Goal: Task Accomplishment & Management: Manage account settings

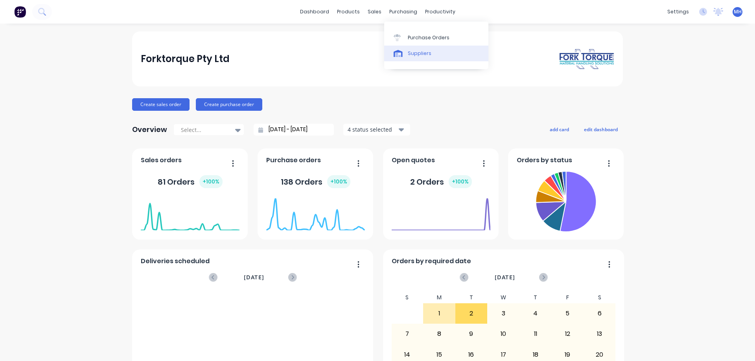
click at [417, 54] on div "Suppliers" at bounding box center [420, 53] width 24 height 7
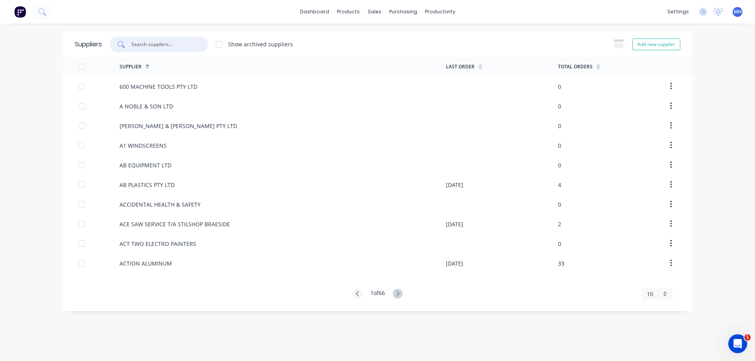
click at [153, 46] on input "text" at bounding box center [162, 44] width 65 height 8
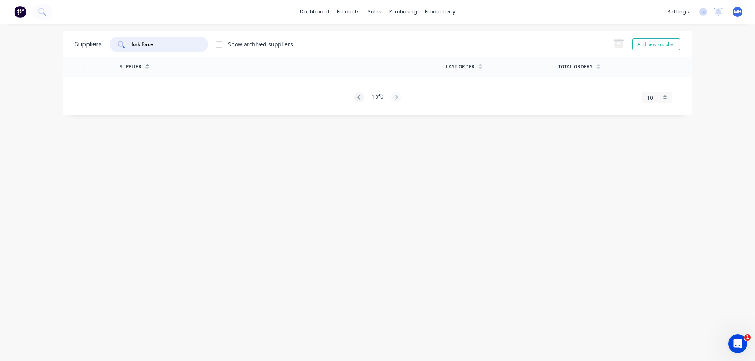
type input "fork force"
drag, startPoint x: 161, startPoint y: 40, endPoint x: 107, endPoint y: 48, distance: 54.5
click at [107, 48] on div "fork force Show archived suppliers" at bounding box center [197, 45] width 191 height 16
click at [635, 45] on button "Add new supplier" at bounding box center [656, 45] width 48 height 12
select select "AU"
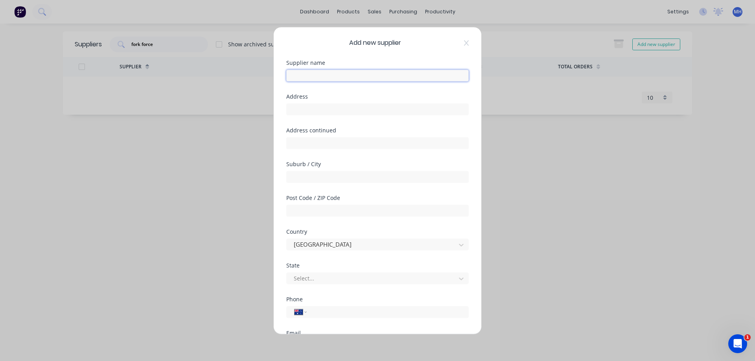
click at [305, 76] on input "text" at bounding box center [377, 76] width 182 height 12
type input "Fork Force"
type input "23 Monash Drive"
type input "Dandenong South"
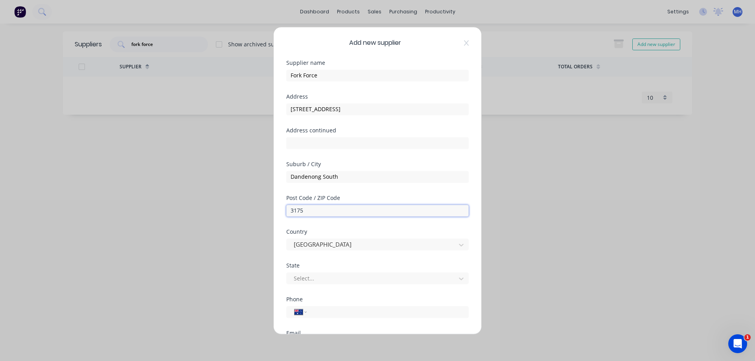
type input "3175"
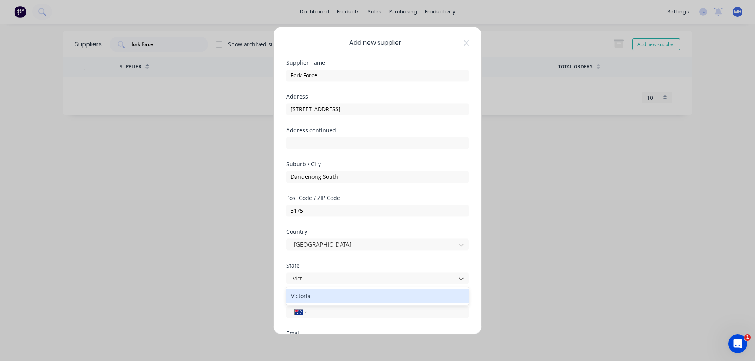
type input "victo"
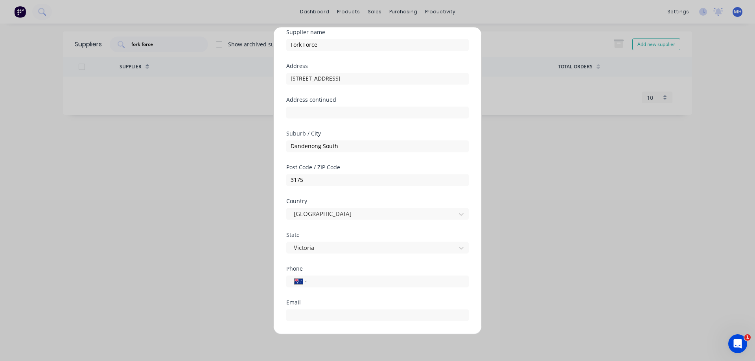
scroll to position [45, 0]
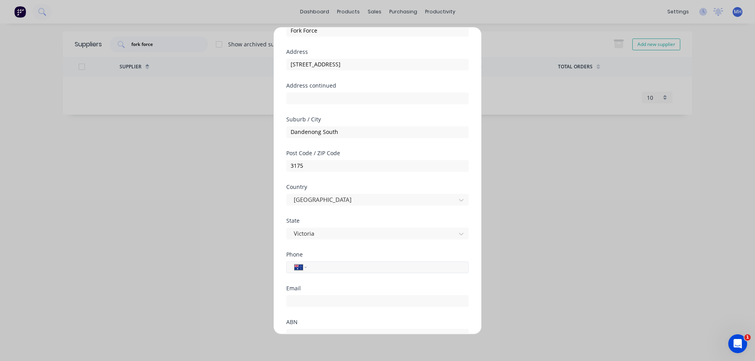
click at [324, 265] on input "tel" at bounding box center [386, 267] width 148 height 9
type input "1300 594 887"
click at [55, 151] on div "Add new supplier Supplier name Fork Force Address 23 Monash Drive Address conti…" at bounding box center [377, 180] width 755 height 361
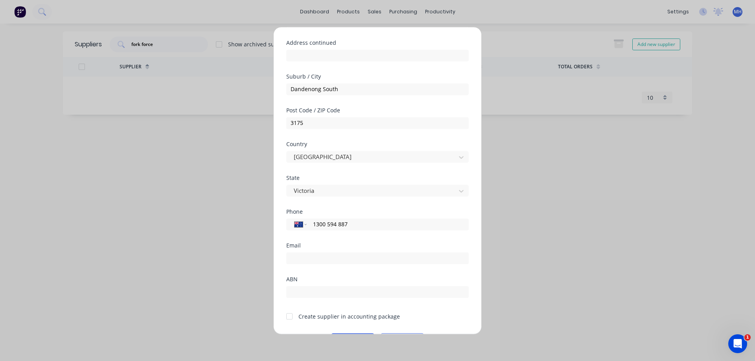
scroll to position [110, 0]
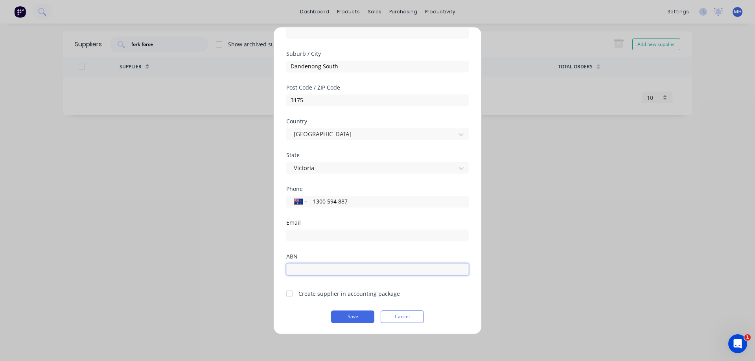
click at [309, 270] on input "text" at bounding box center [377, 269] width 182 height 12
type input "76 088 186 085"
click at [290, 293] on div at bounding box center [289, 294] width 16 height 16
click at [355, 316] on button "Save" at bounding box center [352, 317] width 43 height 13
click at [345, 316] on button "Save" at bounding box center [352, 317] width 43 height 13
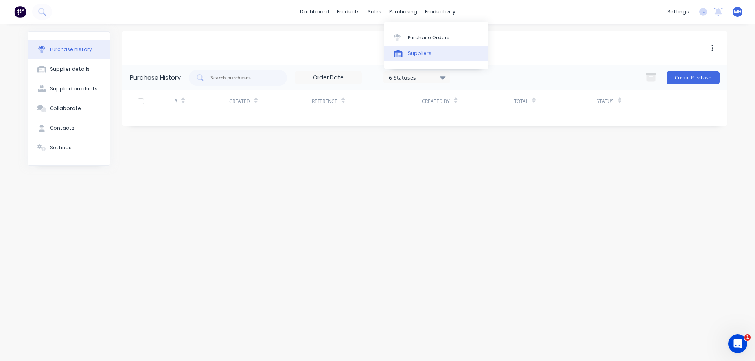
click at [411, 57] on link "Suppliers" at bounding box center [436, 54] width 104 height 16
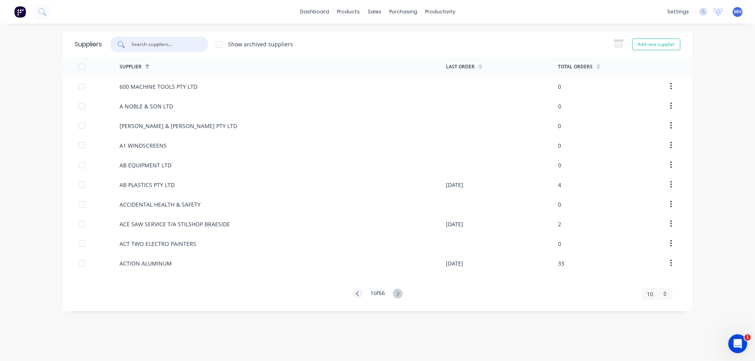
click at [162, 46] on input "text" at bounding box center [162, 44] width 65 height 8
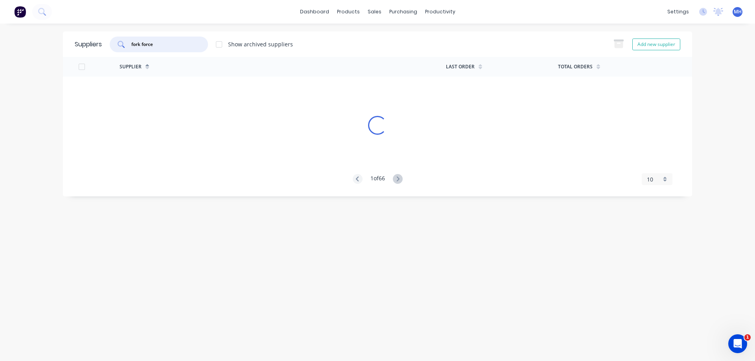
type input "fork force"
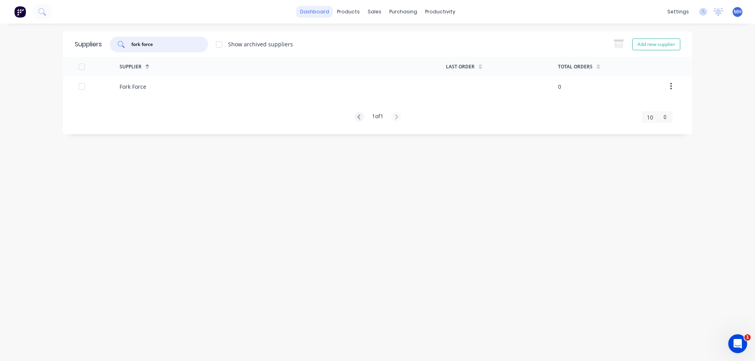
click at [307, 13] on link "dashboard" at bounding box center [314, 12] width 37 height 12
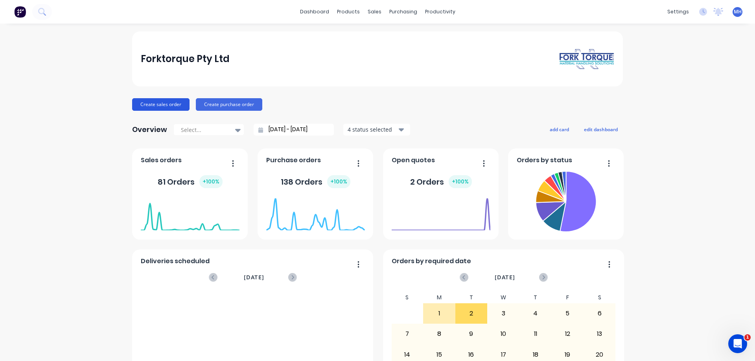
click at [157, 105] on button "Create sales order" at bounding box center [160, 104] width 57 height 13
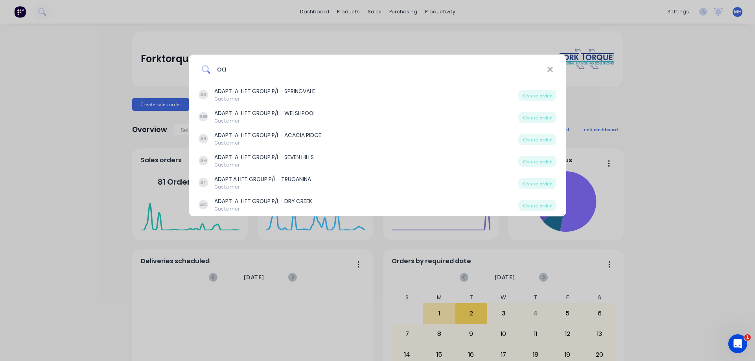
type input "a"
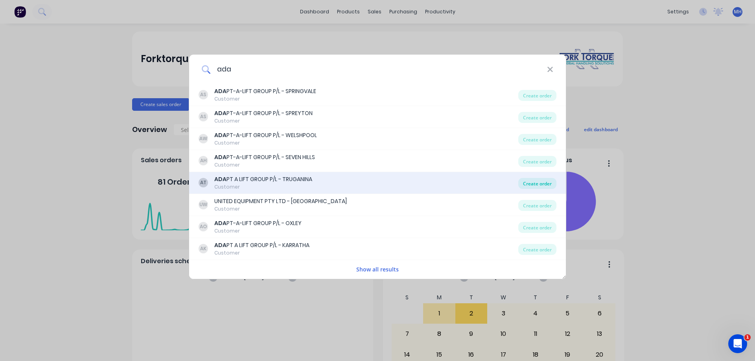
type input "ada"
click at [548, 182] on div "Create order" at bounding box center [537, 183] width 38 height 11
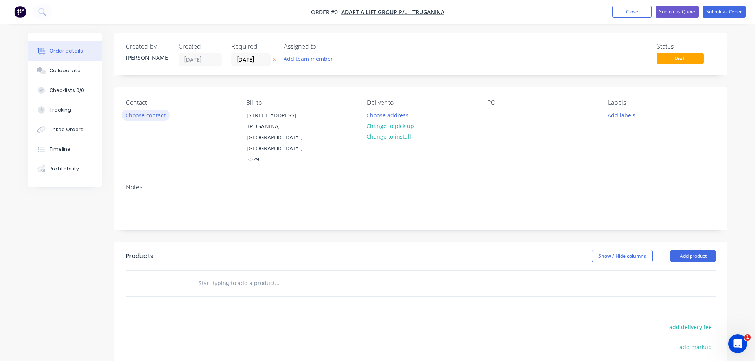
click at [142, 115] on button "Choose contact" at bounding box center [145, 115] width 48 height 11
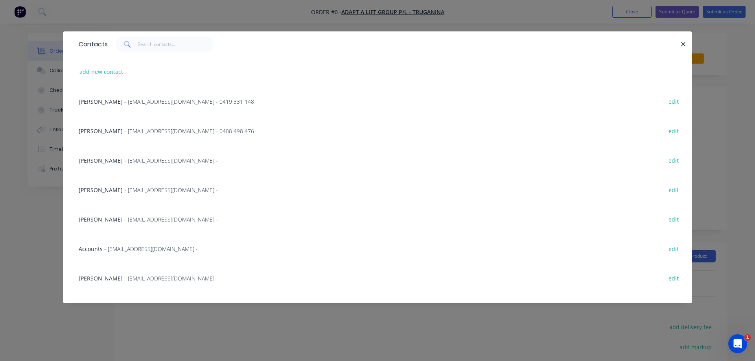
click at [124, 278] on span "- partspurchasing@aalgroup.com.au -" at bounding box center [171, 278] width 94 height 7
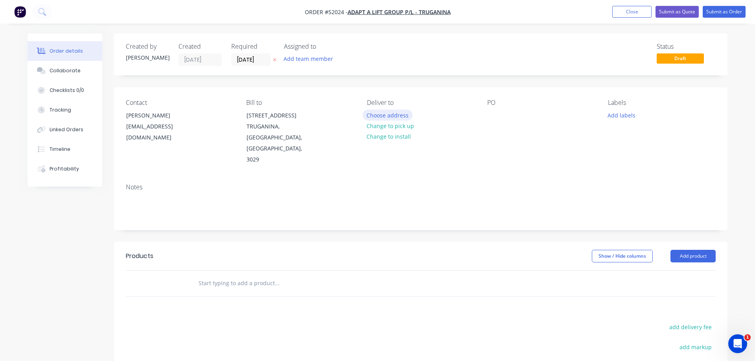
click at [382, 114] on button "Choose address" at bounding box center [387, 115] width 50 height 11
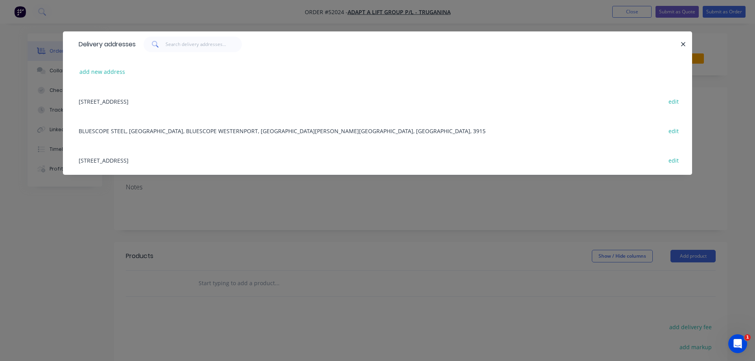
click at [196, 159] on div "501 ROBINSONS ROAD, TRUGANINA, Victoria, Australia, 3029 edit" at bounding box center [377, 159] width 605 height 29
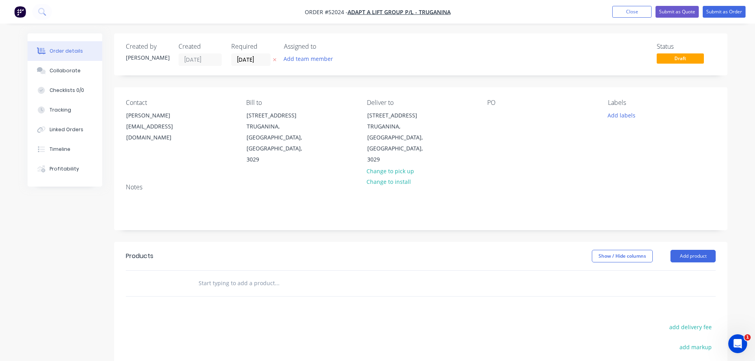
click at [496, 104] on div "PO" at bounding box center [541, 102] width 108 height 7
click at [494, 104] on div "PO" at bounding box center [541, 102] width 108 height 7
click at [488, 110] on div "PO" at bounding box center [541, 132] width 108 height 66
click at [489, 115] on div at bounding box center [493, 115] width 13 height 11
click at [182, 271] on div at bounding box center [165, 284] width 47 height 26
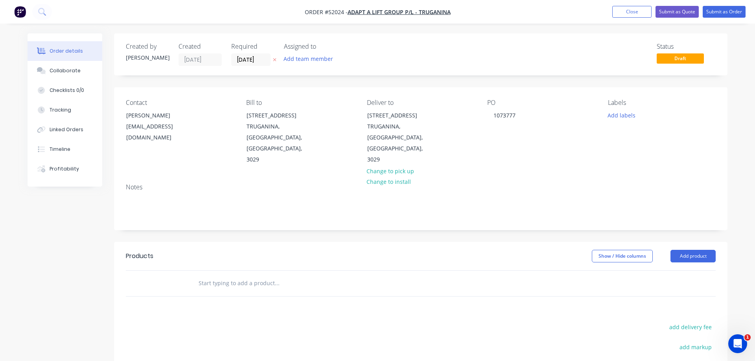
click at [249, 276] on input "text" at bounding box center [276, 284] width 157 height 16
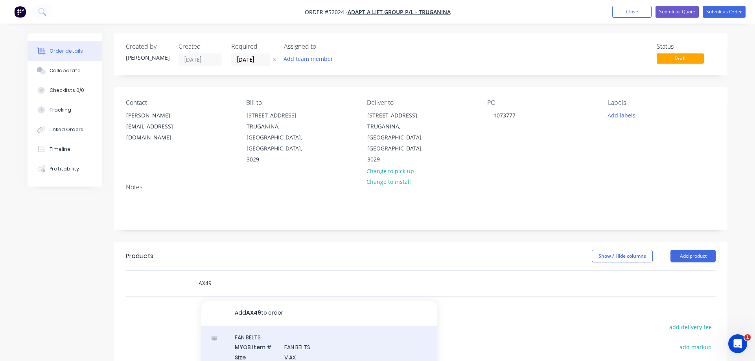
scroll to position [45, 0]
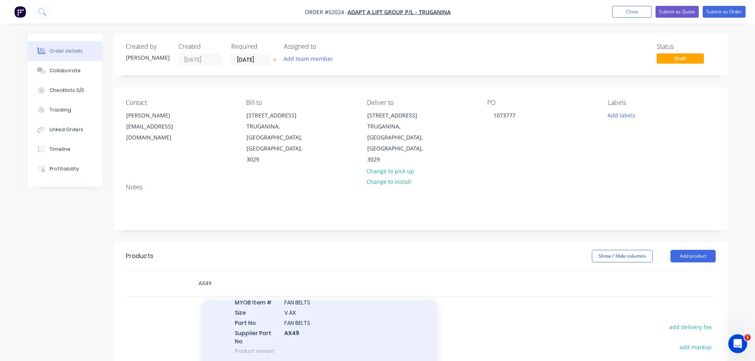
type input "AX49"
click at [270, 305] on div "FAN BELTS MYOB Item # FAN BELTS Size V AX Part No FAN BELTS Supplier Part No AX…" at bounding box center [319, 322] width 236 height 82
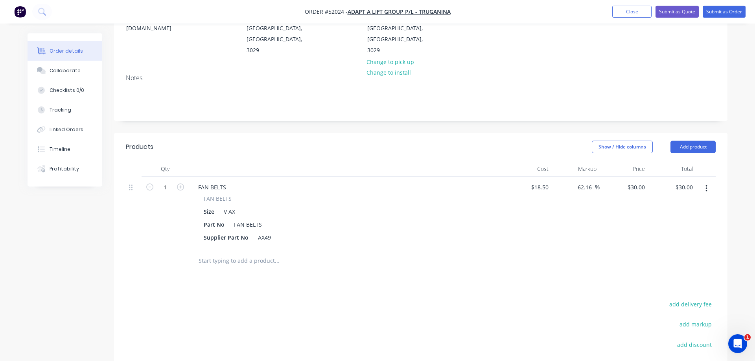
scroll to position [120, 0]
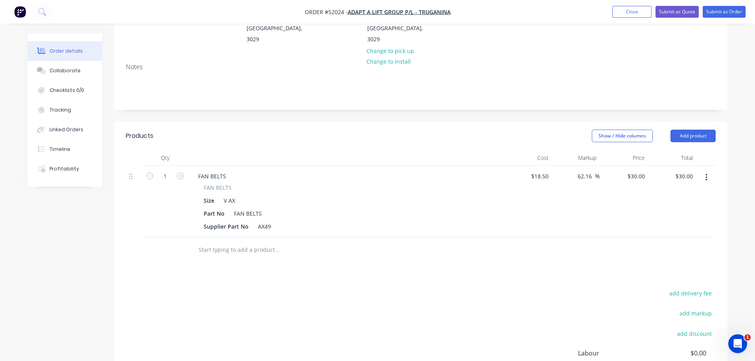
click at [231, 242] on input "text" at bounding box center [276, 250] width 157 height 16
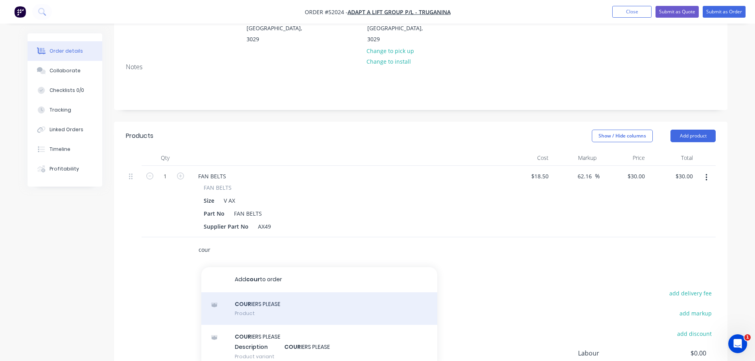
type input "cour"
click at [243, 292] on div "COUR IERS PLEASE Product" at bounding box center [319, 308] width 236 height 33
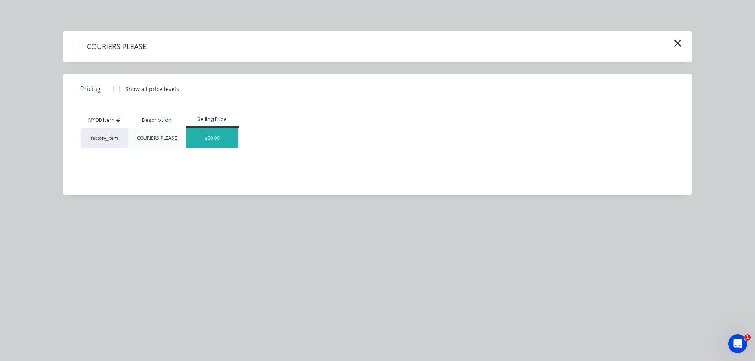
click at [214, 142] on div "$20.00" at bounding box center [212, 139] width 52 height 20
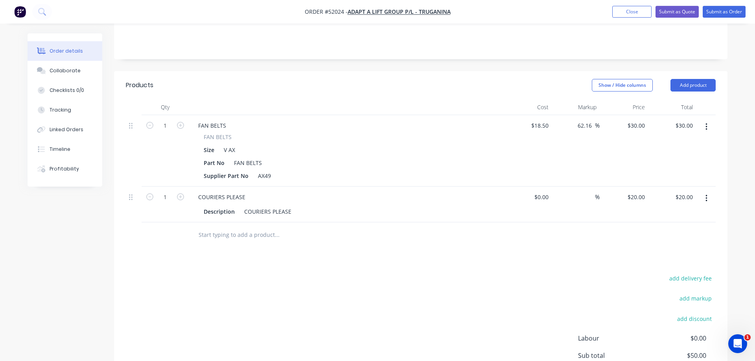
scroll to position [236, 0]
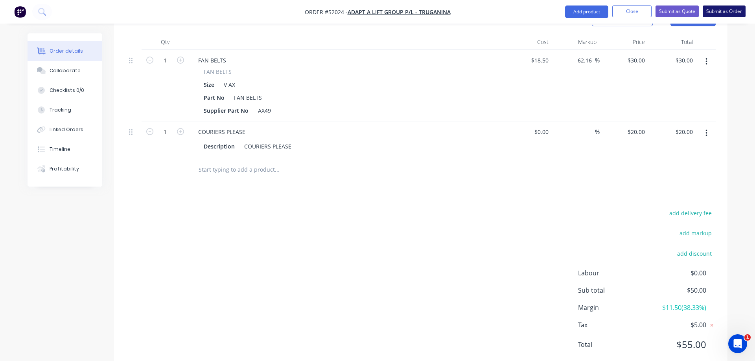
click at [728, 10] on button "Submit as Order" at bounding box center [723, 12] width 43 height 12
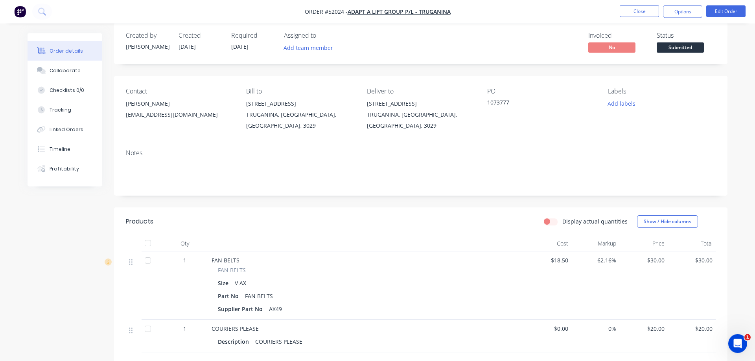
scroll to position [0, 0]
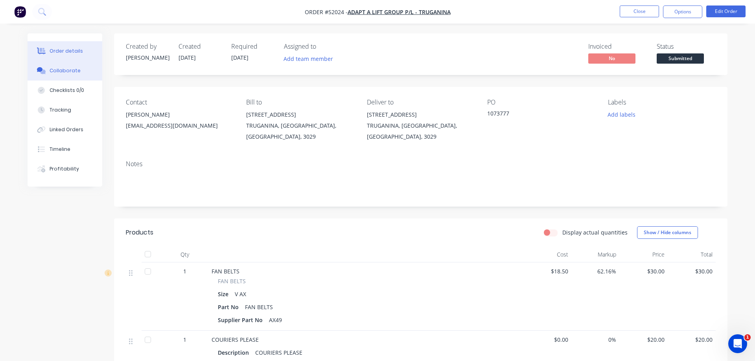
click at [59, 72] on div "Collaborate" at bounding box center [65, 70] width 31 height 7
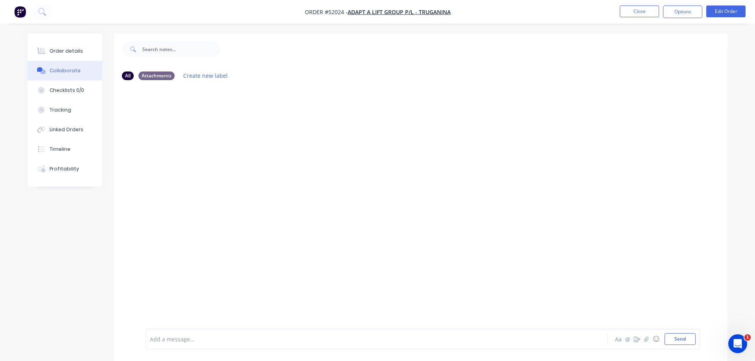
scroll to position [8, 0]
click at [677, 339] on button "Send" at bounding box center [679, 339] width 31 height 12
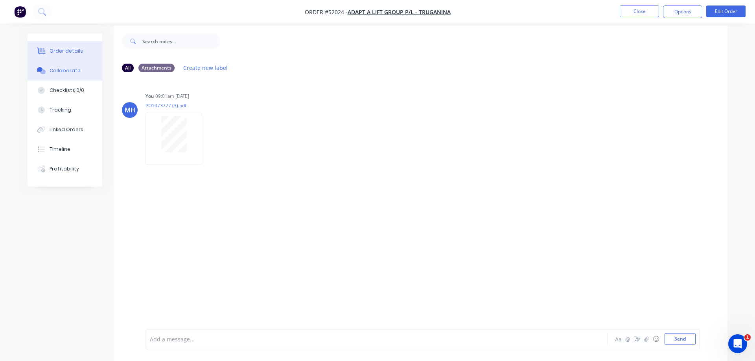
click at [64, 52] on div "Order details" at bounding box center [66, 51] width 33 height 7
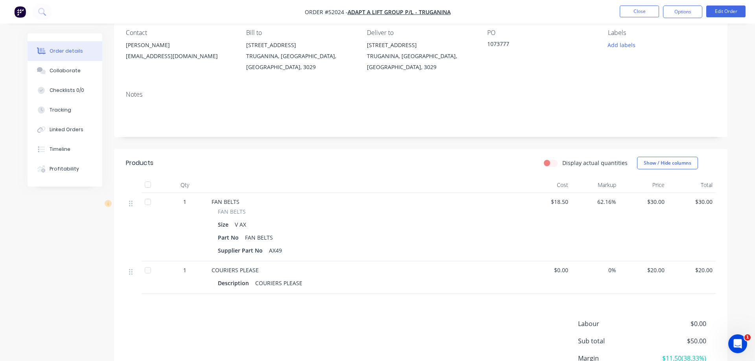
scroll to position [134, 0]
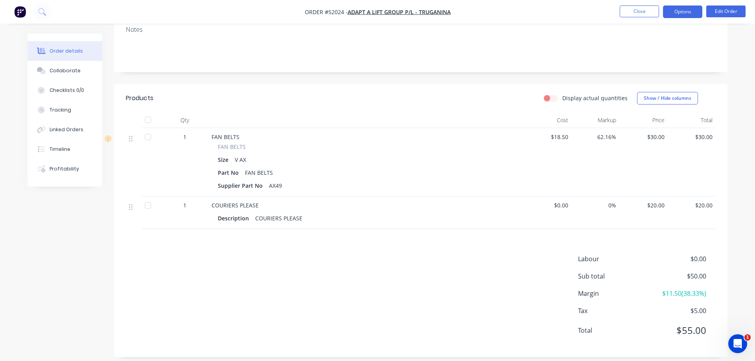
click at [673, 13] on button "Options" at bounding box center [682, 12] width 39 height 13
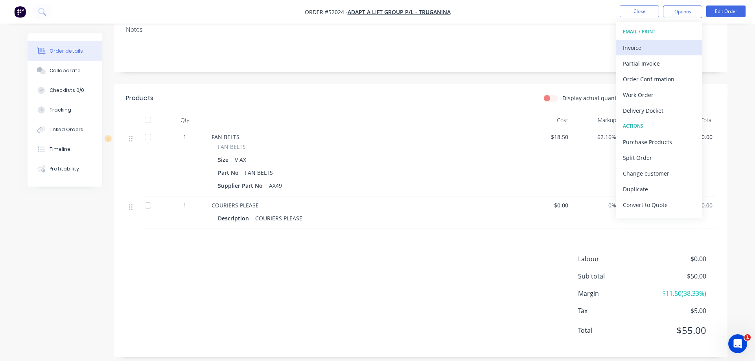
click at [629, 48] on div "Invoice" at bounding box center [659, 47] width 72 height 11
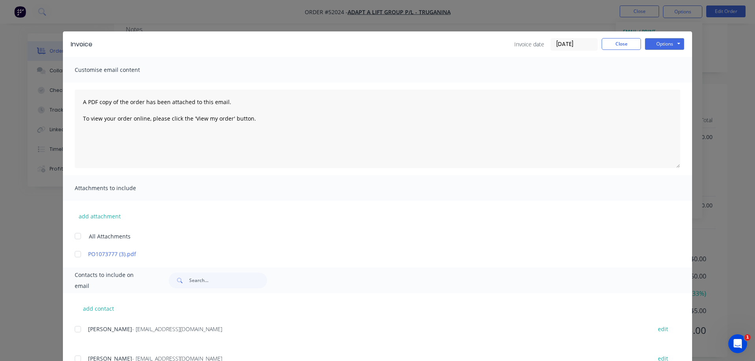
scroll to position [154, 0]
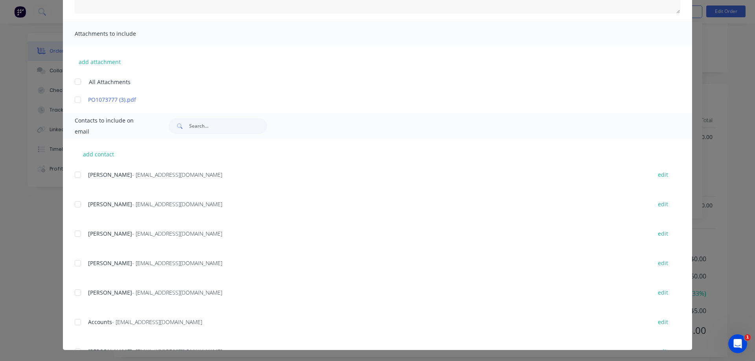
click at [80, 323] on div at bounding box center [78, 322] width 16 height 16
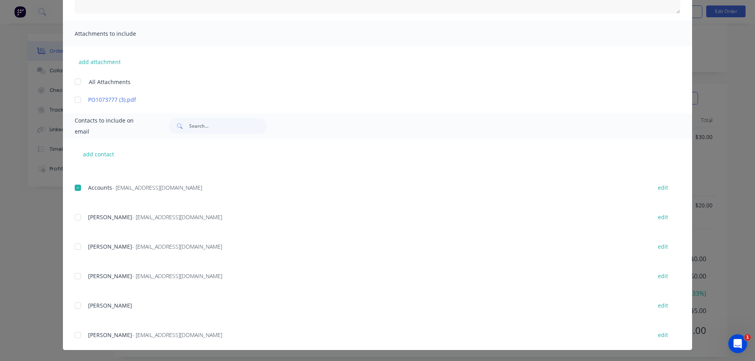
click at [77, 216] on div at bounding box center [78, 218] width 16 height 16
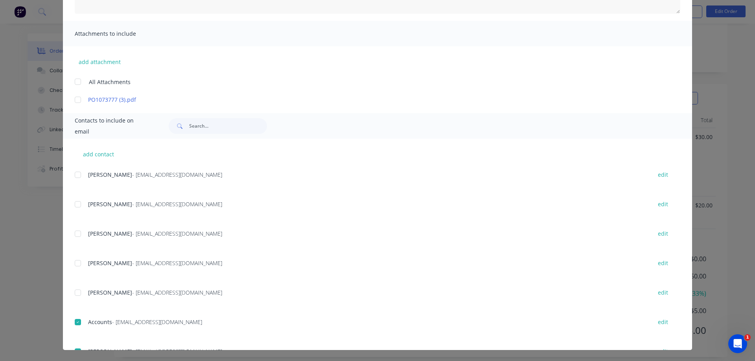
scroll to position [0, 0]
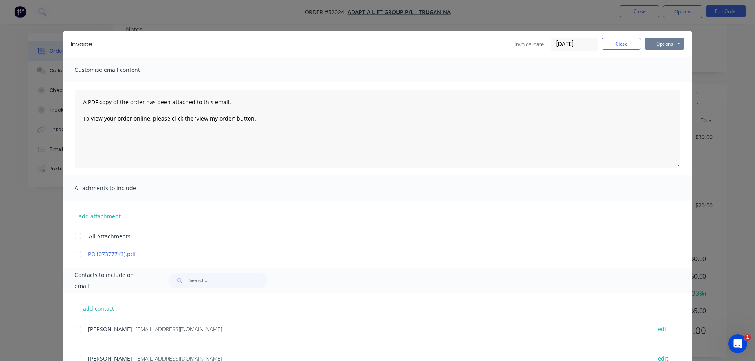
click at [673, 43] on button "Options" at bounding box center [664, 44] width 39 height 12
click at [665, 86] on button "Email" at bounding box center [670, 83] width 50 height 13
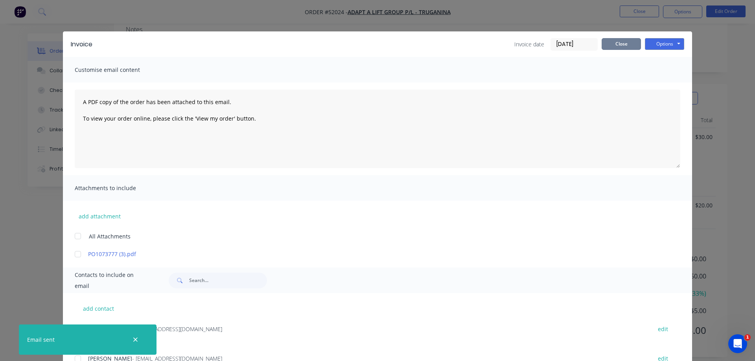
click at [622, 47] on button "Close" at bounding box center [620, 44] width 39 height 12
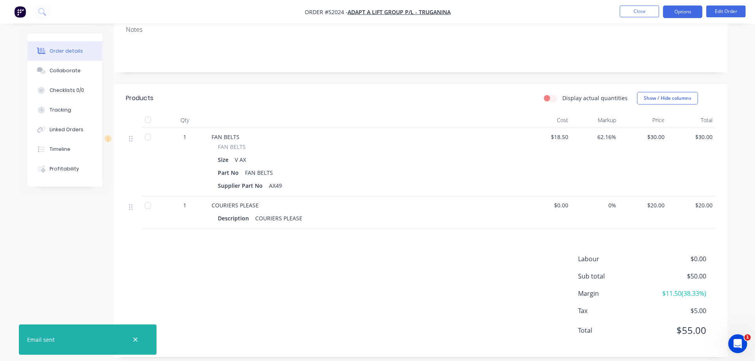
click at [673, 13] on button "Options" at bounding box center [682, 12] width 39 height 13
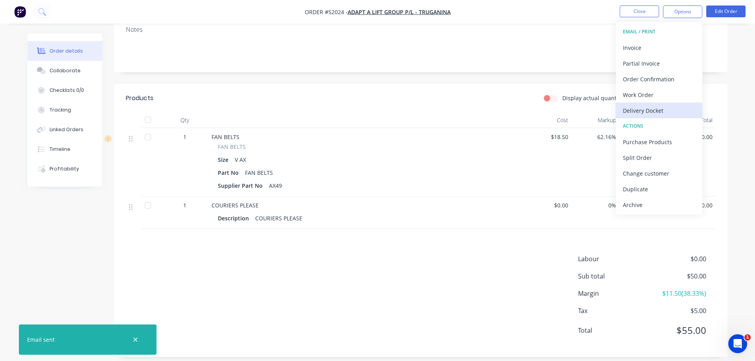
click at [651, 111] on div "Delivery Docket" at bounding box center [659, 110] width 72 height 11
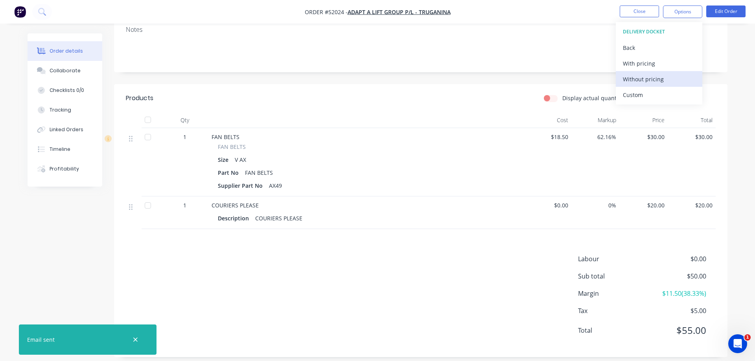
click at [634, 78] on div "Without pricing" at bounding box center [659, 79] width 72 height 11
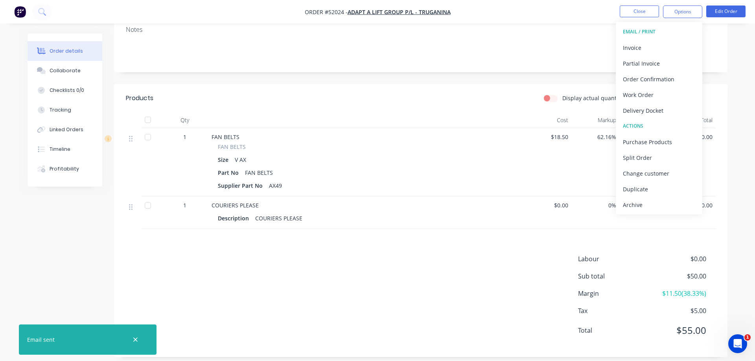
click at [415, 143] on div "FAN BELTS" at bounding box center [366, 147] width 296 height 8
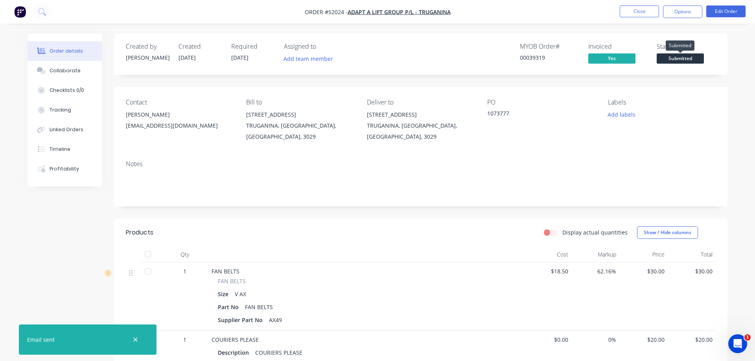
click at [684, 59] on span "Submitted" at bounding box center [679, 58] width 47 height 10
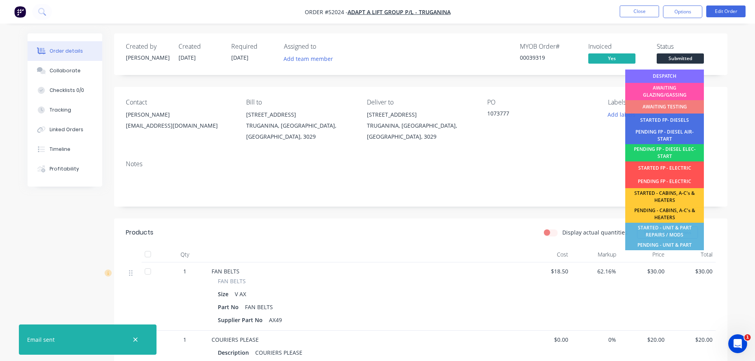
click at [673, 76] on div "DESPATCH" at bounding box center [664, 76] width 79 height 13
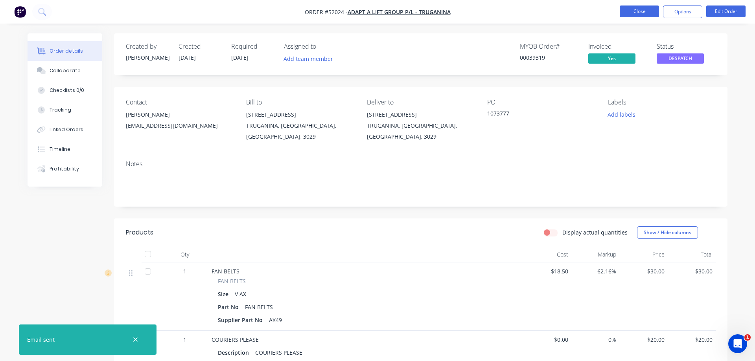
click at [634, 13] on button "Close" at bounding box center [638, 12] width 39 height 12
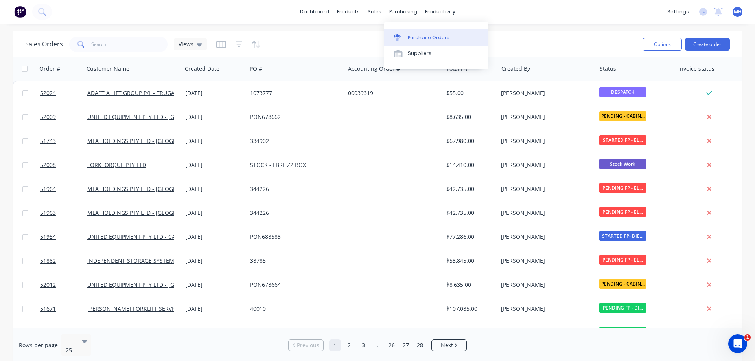
click at [406, 38] on link "Purchase Orders" at bounding box center [436, 37] width 104 height 16
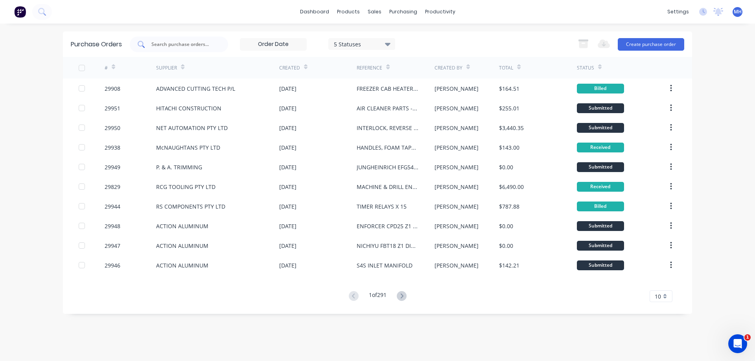
click at [159, 44] on input "text" at bounding box center [183, 44] width 65 height 8
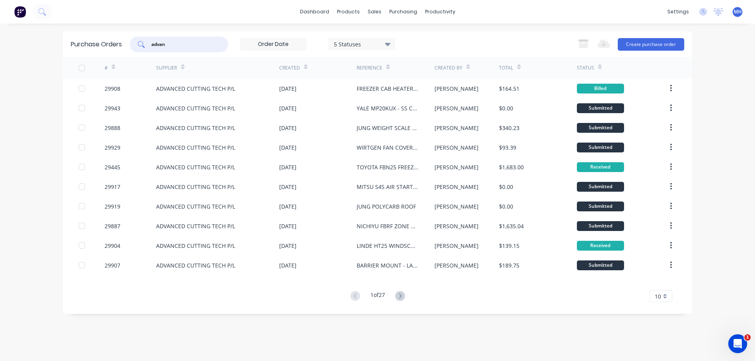
drag, startPoint x: 170, startPoint y: 47, endPoint x: 144, endPoint y: 51, distance: 26.3
click at [151, 47] on input "advan" at bounding box center [183, 44] width 65 height 8
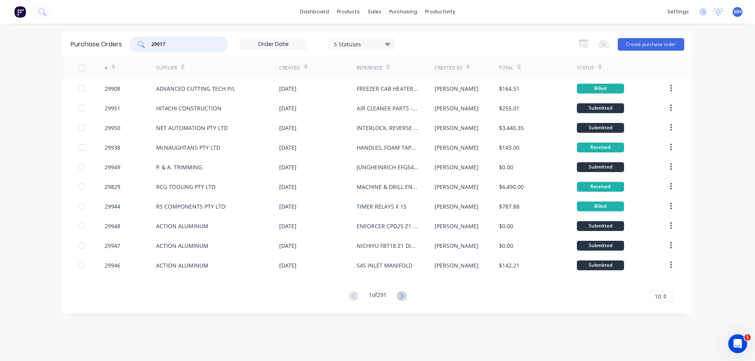
type input "29917"
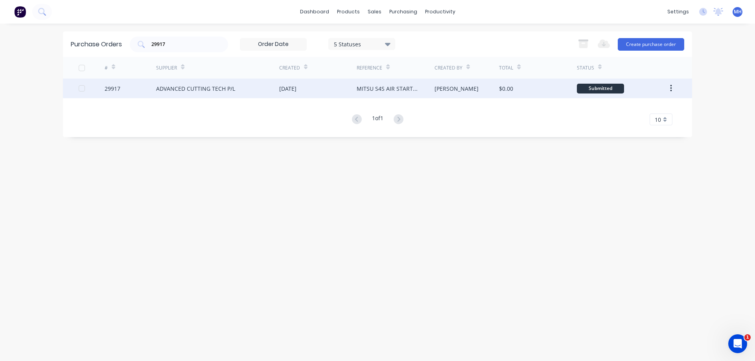
click at [116, 85] on div "29917" at bounding box center [113, 89] width 16 height 8
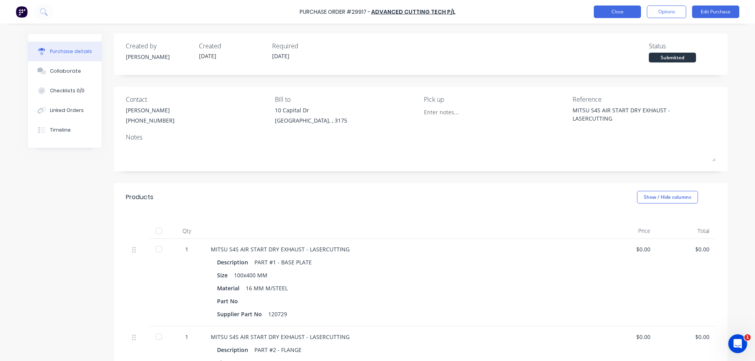
click at [621, 11] on button "Close" at bounding box center [617, 12] width 47 height 13
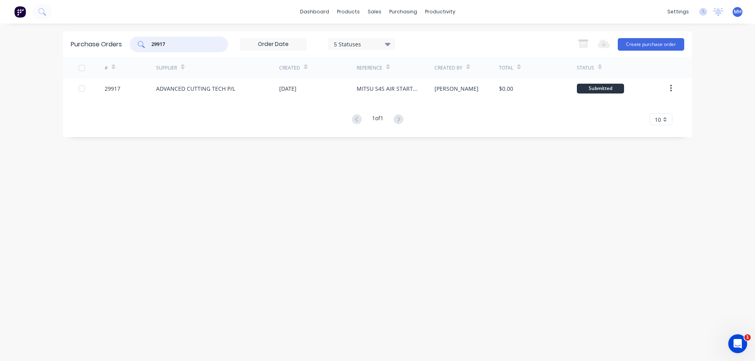
drag, startPoint x: 172, startPoint y: 44, endPoint x: 110, endPoint y: 47, distance: 61.8
click at [151, 47] on input "29917" at bounding box center [183, 44] width 65 height 8
type input "29937"
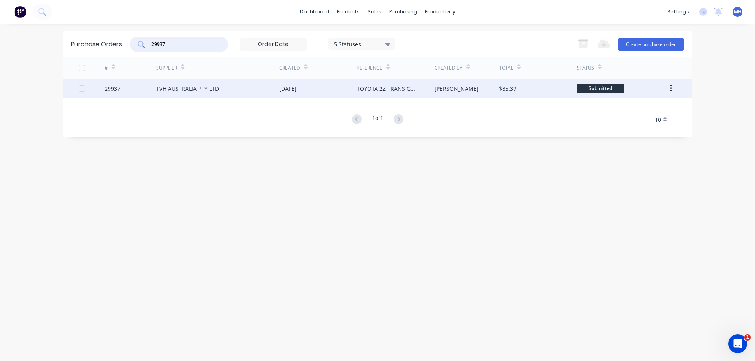
click at [146, 91] on div "29937" at bounding box center [131, 89] width 52 height 20
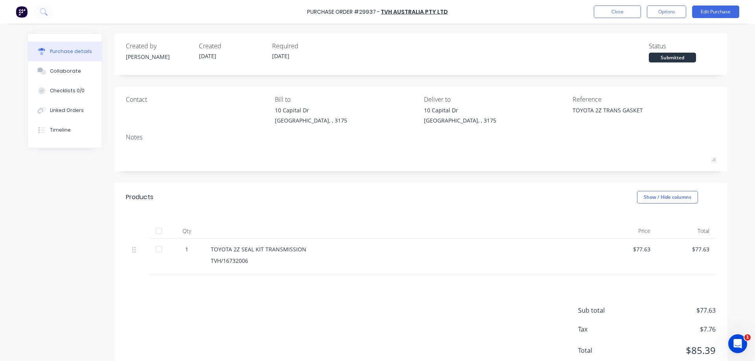
click at [158, 249] on div at bounding box center [159, 249] width 16 height 16
type textarea "x"
click at [617, 9] on button "Close" at bounding box center [617, 12] width 47 height 13
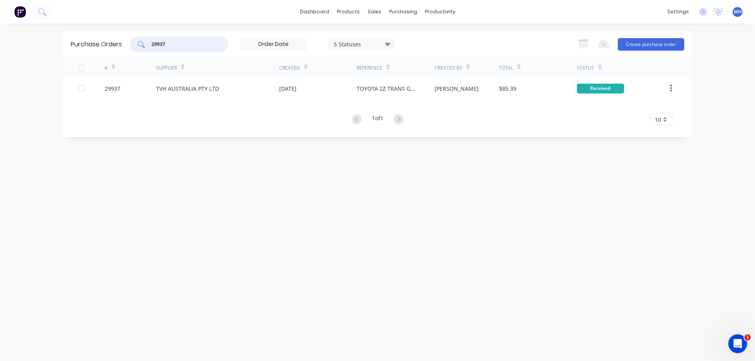
drag, startPoint x: 176, startPoint y: 45, endPoint x: 91, endPoint y: 57, distance: 85.4
click at [151, 48] on input "29937" at bounding box center [183, 44] width 65 height 8
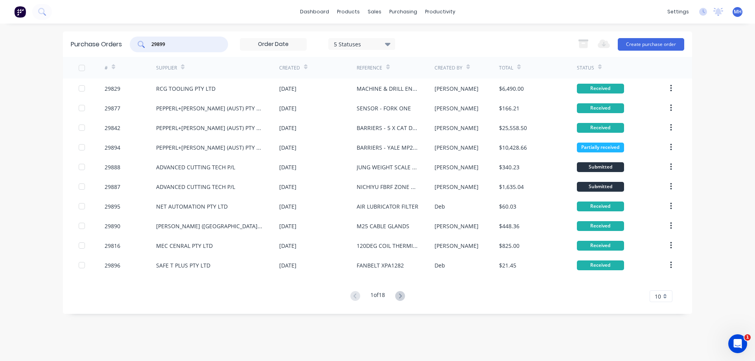
type input "29899"
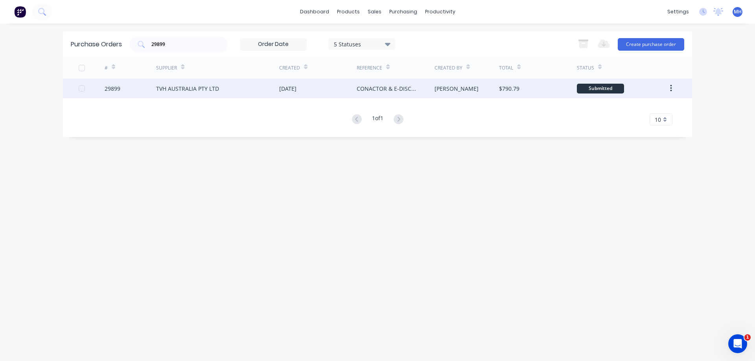
click at [197, 88] on div "TVH AUSTRALIA PTY LTD" at bounding box center [187, 89] width 63 height 8
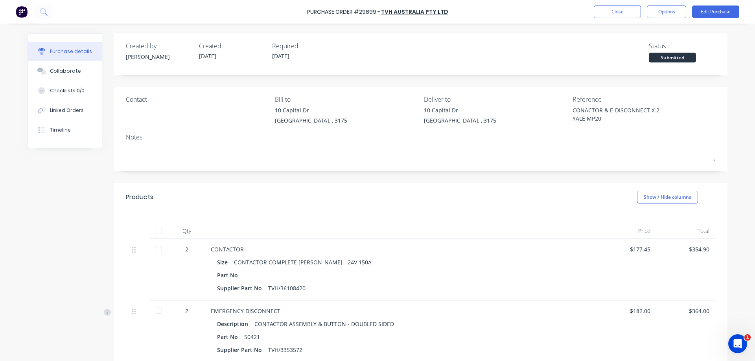
type textarea "x"
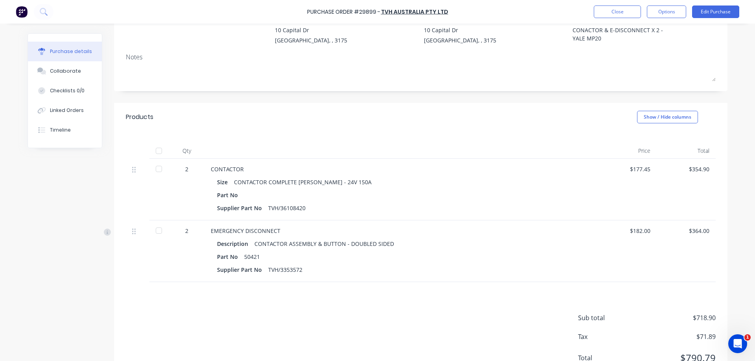
scroll to position [112, 0]
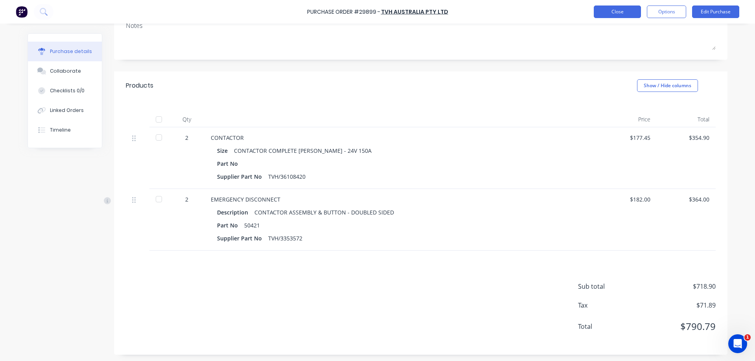
click at [605, 12] on button "Close" at bounding box center [617, 12] width 47 height 13
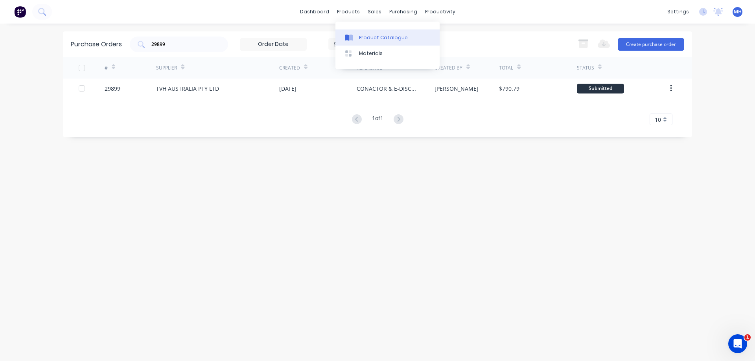
click at [347, 39] on icon at bounding box center [347, 38] width 4 height 6
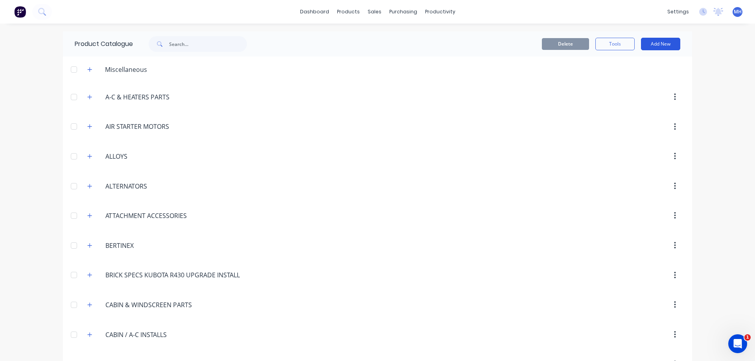
click at [664, 44] on button "Add New" at bounding box center [660, 44] width 39 height 13
click at [638, 80] on div "Product" at bounding box center [642, 79] width 61 height 11
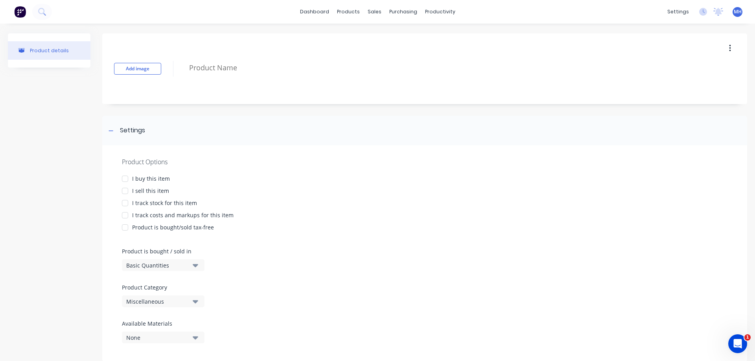
click at [210, 86] on div "Add image" at bounding box center [424, 68] width 645 height 71
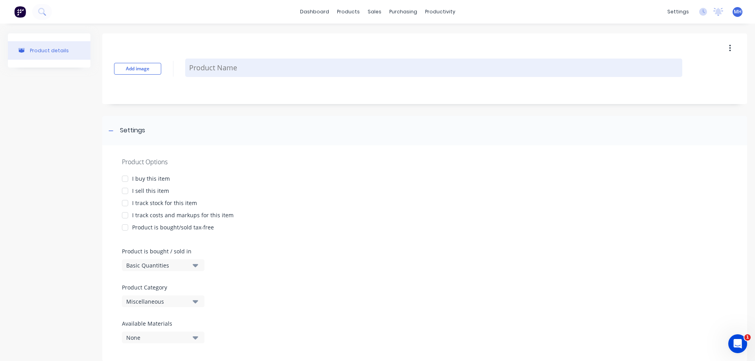
click at [209, 74] on textarea at bounding box center [433, 68] width 497 height 18
type textarea "x"
type textarea "{"
type textarea "x"
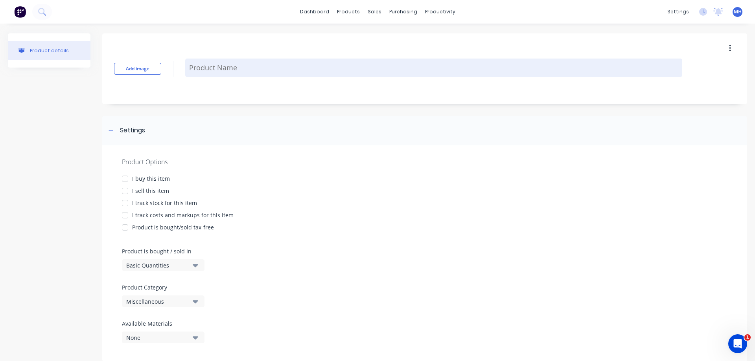
type textarea "P"
type textarea "x"
type textarea "Pn"
type textarea "x"
type textarea "P"
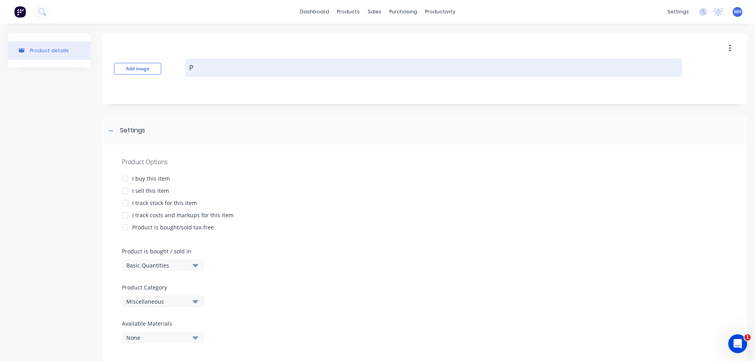
type textarea "x"
type textarea "PN"
type textarea "x"
type textarea "PNE"
type textarea "x"
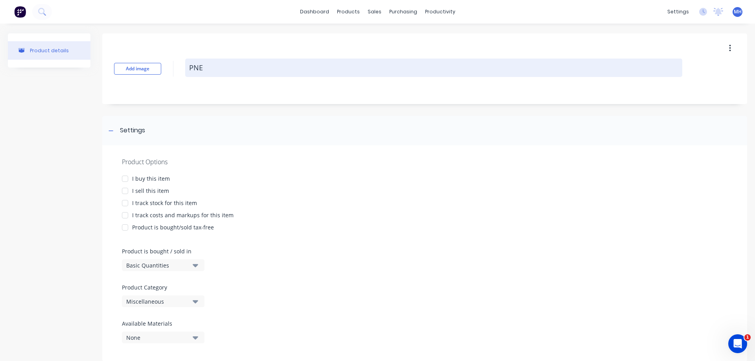
type textarea "PNEU"
type textarea "x"
type textarea "PNEUM"
type textarea "x"
type textarea "PNEUMA"
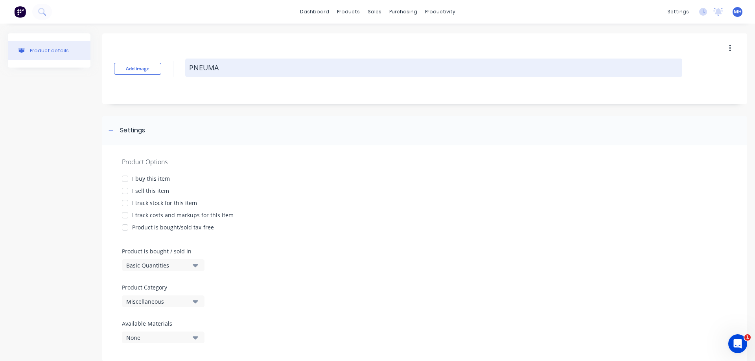
type textarea "x"
type textarea "PNEUMAT"
type textarea "x"
type textarea "PNEUMATI"
type textarea "x"
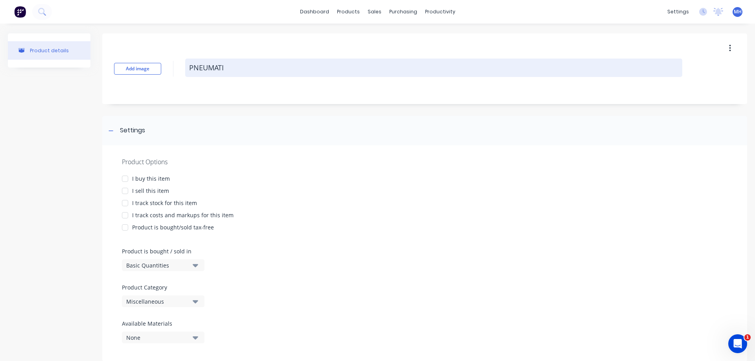
type textarea "PNEUMATIC"
type textarea "x"
type textarea "PNEUMATIC"
type textarea "x"
type textarea "PNEUMATIC K"
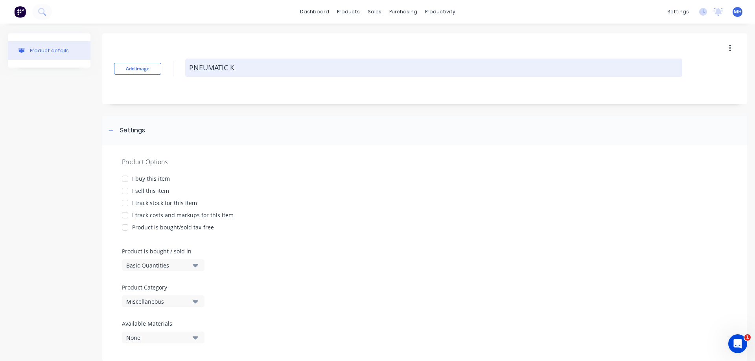
type textarea "x"
type textarea "PNEUMATIC KE"
type textarea "x"
type textarea "PNEUMATIC KEY"
type textarea "x"
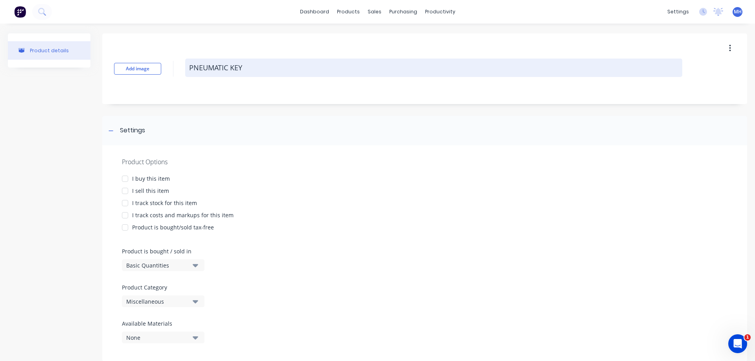
type textarea "PNEUMATIC KEY"
type textarea "x"
type textarea "PNEUMATIC KEY S"
type textarea "x"
type textarea "PNEUMATIC KEY SW"
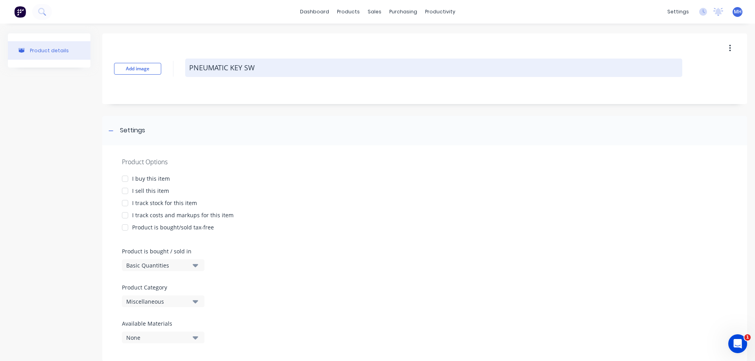
type textarea "x"
type textarea "PNEUMATIC KEY SWI"
type textarea "x"
type textarea "PNEUMATIC KEY SWIT"
type textarea "x"
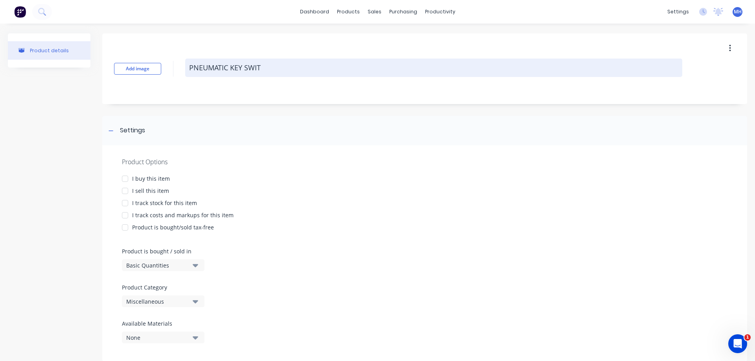
type textarea "PNEUMATIC KEY SWITC"
type textarea "x"
type textarea "PNEUMATIC KEY SWITCH"
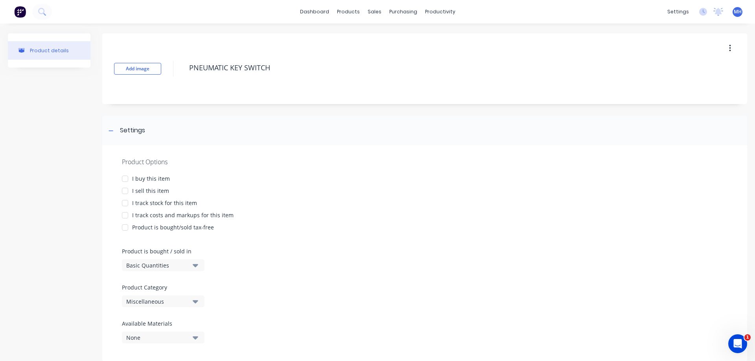
click at [126, 179] on div at bounding box center [125, 179] width 16 height 16
click at [130, 193] on div at bounding box center [125, 191] width 16 height 16
click at [125, 203] on div at bounding box center [125, 203] width 16 height 16
click at [127, 217] on div at bounding box center [125, 216] width 16 height 16
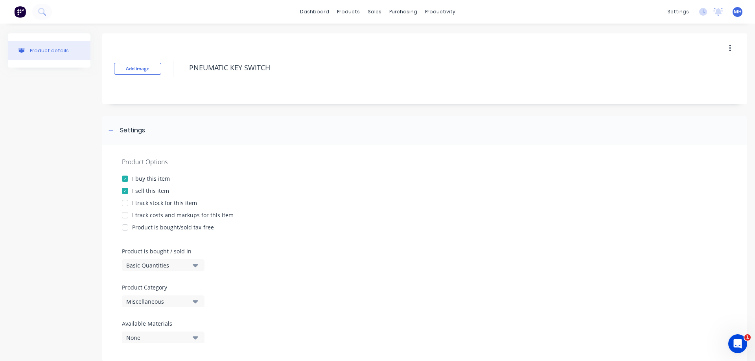
type textarea "x"
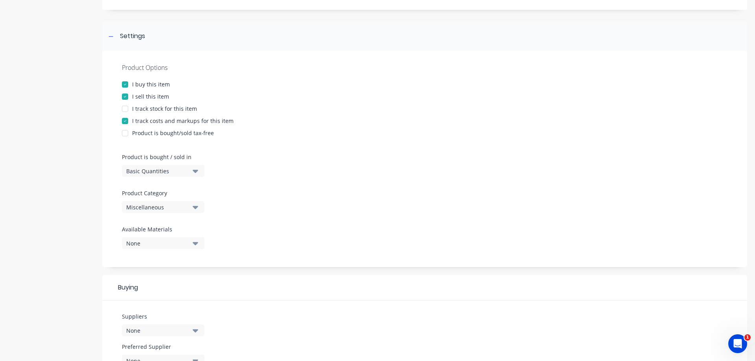
scroll to position [134, 0]
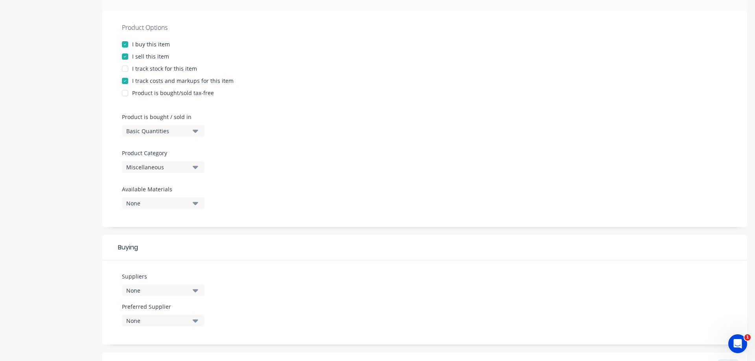
type textarea "PNEUMATIC KEY SWITCH"
type textarea "x"
click at [193, 130] on icon "button" at bounding box center [196, 131] width 6 height 3
type textarea "x"
type textarea "PNEUMATIC KEY SWITCH"
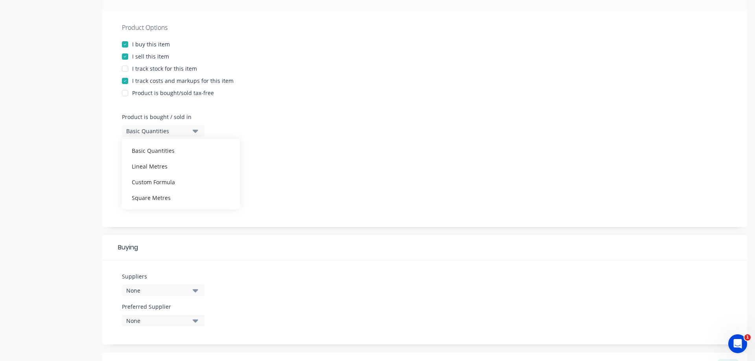
click at [195, 131] on icon "button" at bounding box center [196, 131] width 6 height 3
click at [195, 166] on icon "button" at bounding box center [196, 167] width 6 height 9
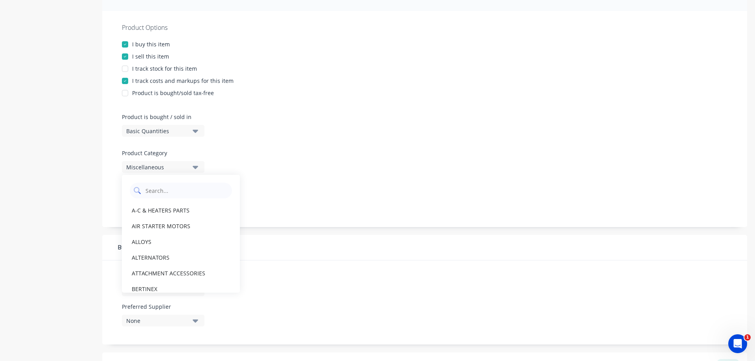
click at [165, 191] on Category "text" at bounding box center [186, 191] width 83 height 16
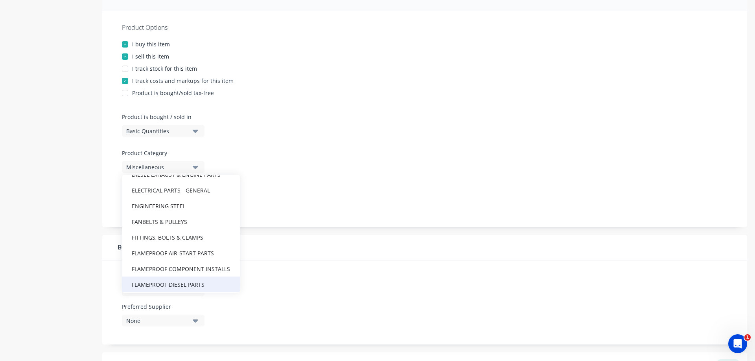
scroll to position [269, 0]
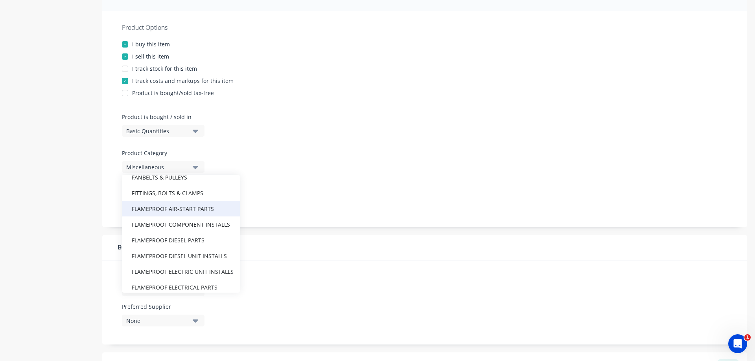
click at [162, 212] on div "FLAMEPROOF AIR-START PARTS" at bounding box center [181, 209] width 118 height 16
type textarea "x"
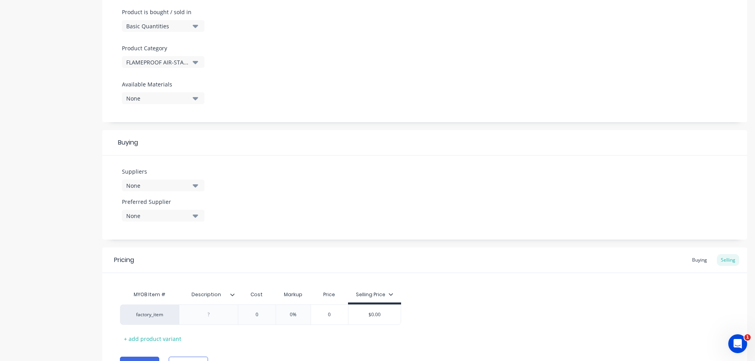
scroll to position [224, 0]
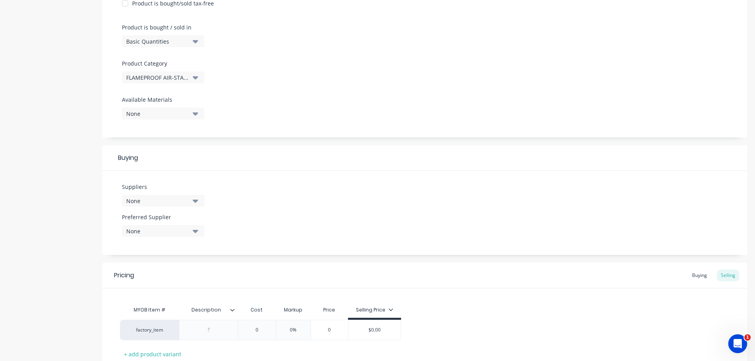
click at [191, 202] on button "None" at bounding box center [163, 201] width 83 height 12
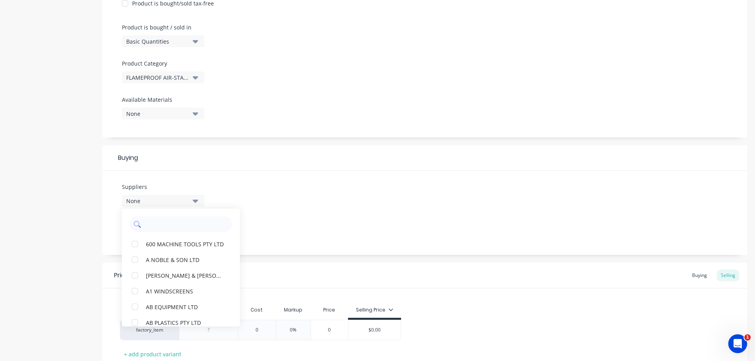
click at [162, 227] on input "text" at bounding box center [186, 225] width 83 height 16
type input "NET"
click at [188, 277] on div "NET AUTOMATION PTY LTD" at bounding box center [185, 275] width 79 height 8
click at [347, 232] on div "Suppliers 1 suppliers selected NET NET AUTOMATION PTY LTD ALPHA MAGNETICS P/L K…" at bounding box center [424, 213] width 645 height 84
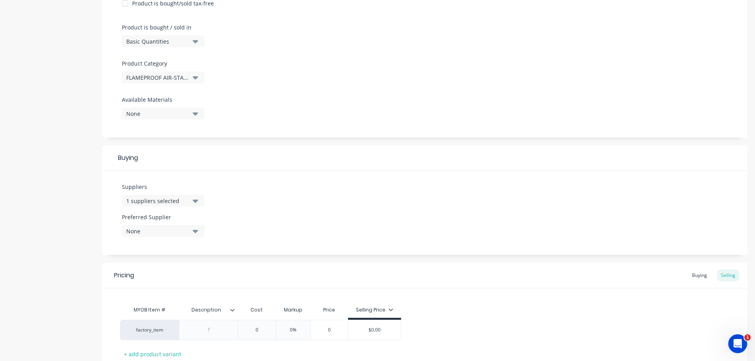
click at [193, 230] on icon "button" at bounding box center [196, 231] width 6 height 3
click at [256, 230] on div "Suppliers 1 suppliers selected NET Preferred Supplier None NET AUTOMATION PTY L…" at bounding box center [424, 213] width 645 height 84
click at [195, 233] on icon "button" at bounding box center [196, 231] width 6 height 3
click at [173, 276] on div "NET AUTOMATION PTY LTD" at bounding box center [185, 274] width 79 height 8
click at [276, 221] on div "Suppliers 1 suppliers selected NET Preferred Supplier NET AUTOMATION PTY LTD NE…" at bounding box center [424, 213] width 645 height 84
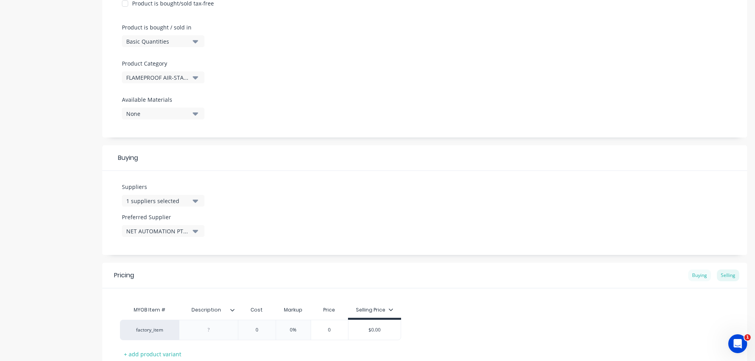
click at [696, 275] on div "Buying" at bounding box center [699, 276] width 23 height 12
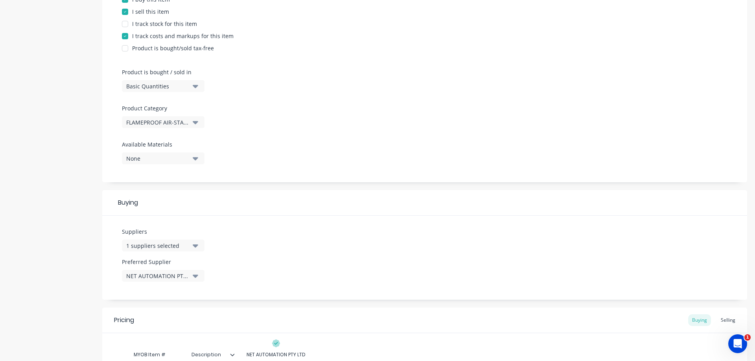
scroll to position [279, 0]
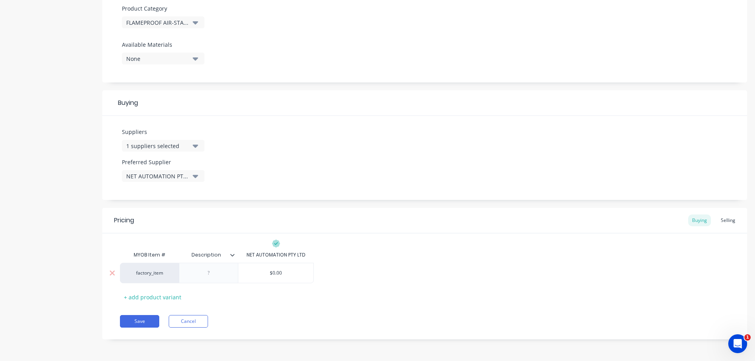
click at [200, 275] on div at bounding box center [208, 273] width 39 height 10
click at [234, 259] on div "Description" at bounding box center [208, 255] width 59 height 20
click at [231, 257] on icon at bounding box center [232, 255] width 5 height 5
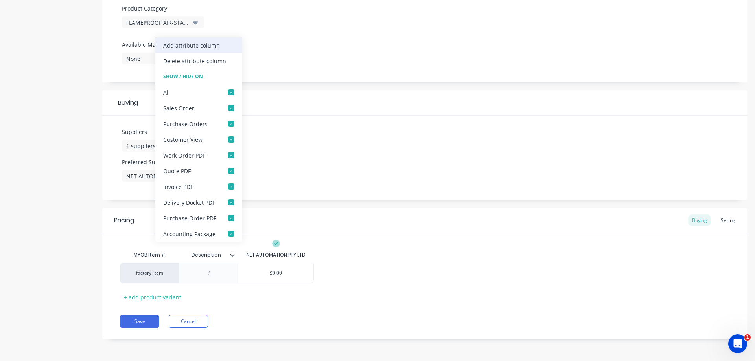
click at [190, 44] on div "Add attribute column" at bounding box center [191, 45] width 57 height 8
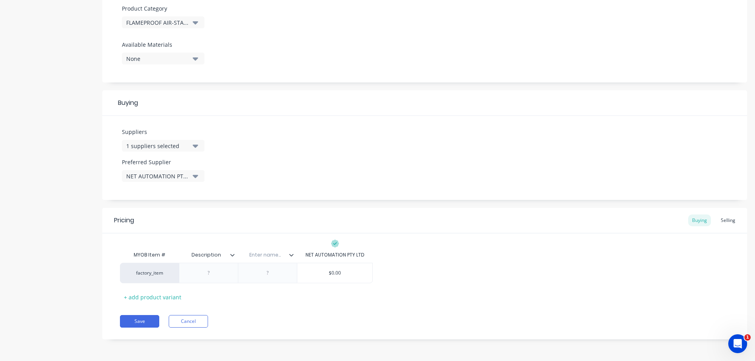
click at [233, 257] on div at bounding box center [235, 255] width 5 height 7
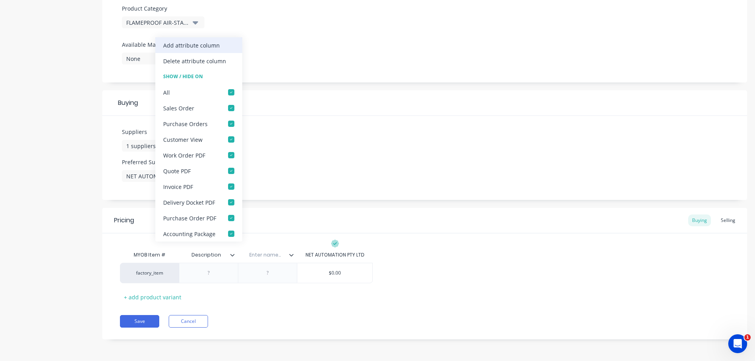
click at [179, 45] on div "Add attribute column" at bounding box center [191, 45] width 57 height 8
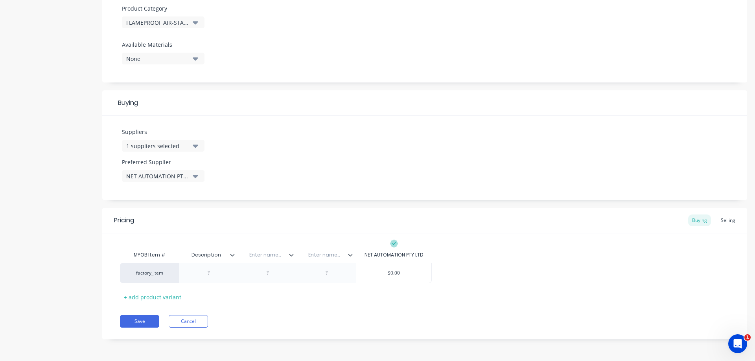
click at [290, 256] on icon at bounding box center [291, 255] width 5 height 5
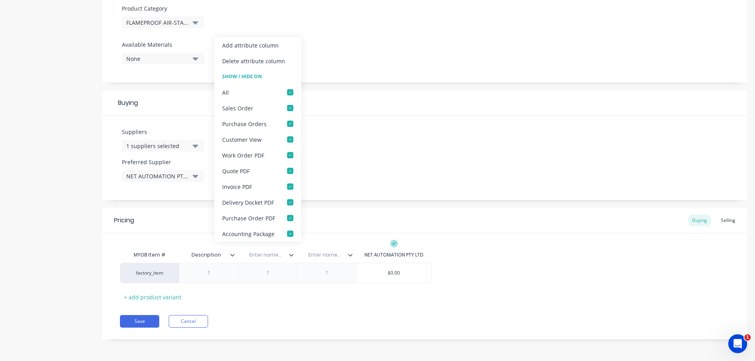
click at [298, 255] on div "Enter name..." at bounding box center [326, 255] width 59 height 16
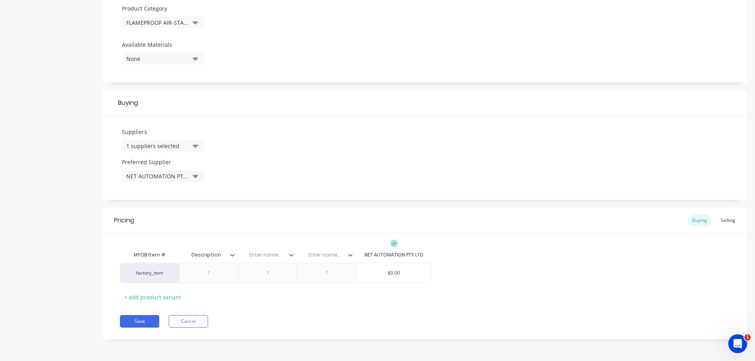
type textarea "x"
click at [255, 255] on input "text" at bounding box center [265, 255] width 54 height 7
type input "PART NO."
type textarea "x"
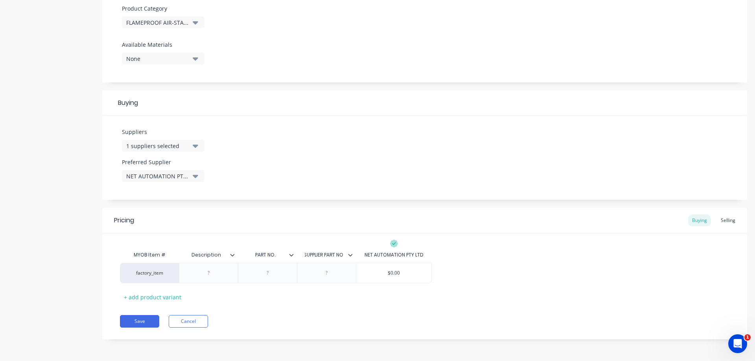
type input "SUPPLIER PART NO."
click at [205, 281] on div at bounding box center [208, 273] width 59 height 20
type textarea "x"
click at [210, 275] on div at bounding box center [208, 273] width 39 height 10
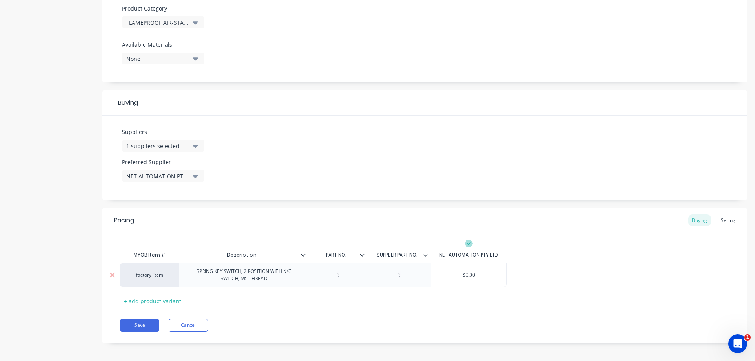
type textarea "x"
type input "$0.00"
type textarea "x"
type input "$0.008"
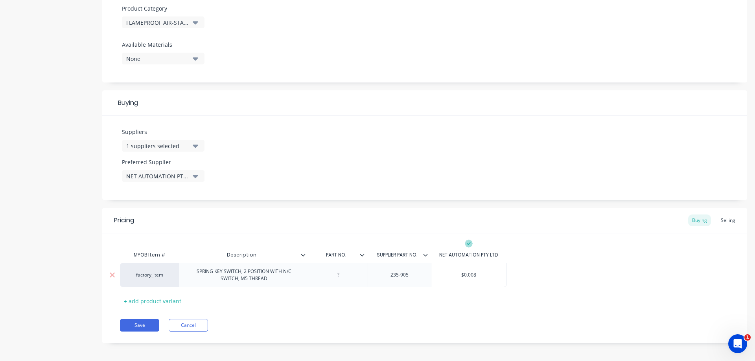
type textarea "x"
type input "$0.0081"
type textarea "x"
type input "$0.0081."
type textarea "x"
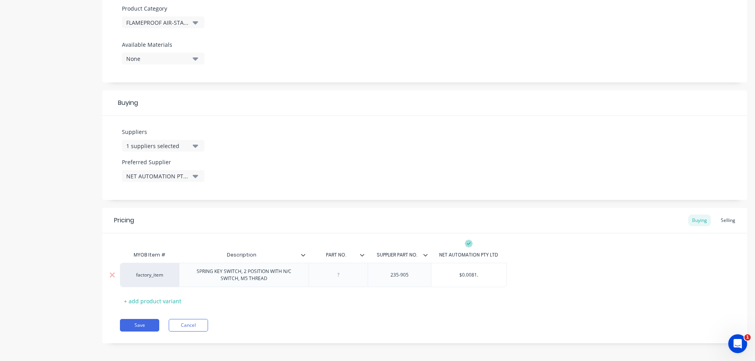
type input "$0.0081.0"
type textarea "x"
type input "$0.0081.00"
type textarea "x"
type input "$0.0081.0"
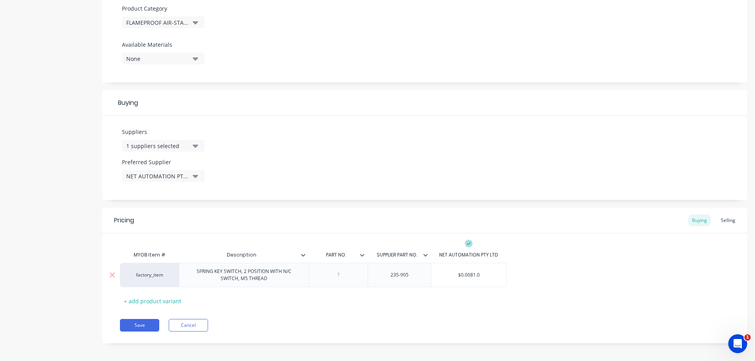
type textarea "x"
type input "$0.0081."
type textarea "x"
type input "$0.0081"
type textarea "x"
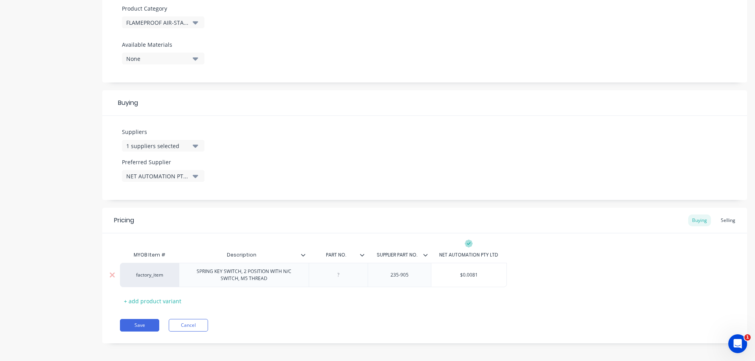
type input "$0.008"
type textarea "x"
type input "$0.00"
type textarea "x"
type input "$0.0"
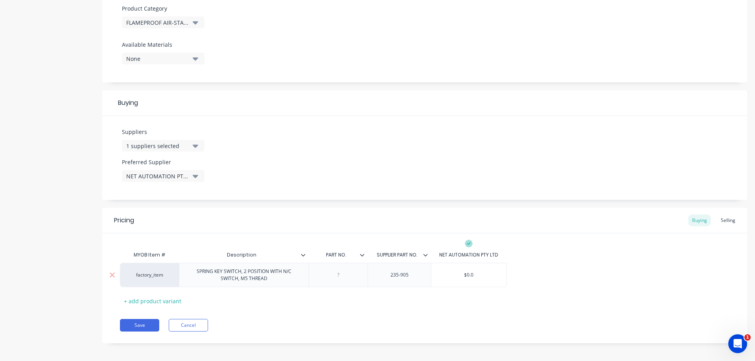
type textarea "x"
type input "$0."
type textarea "x"
type input "$0"
type textarea "x"
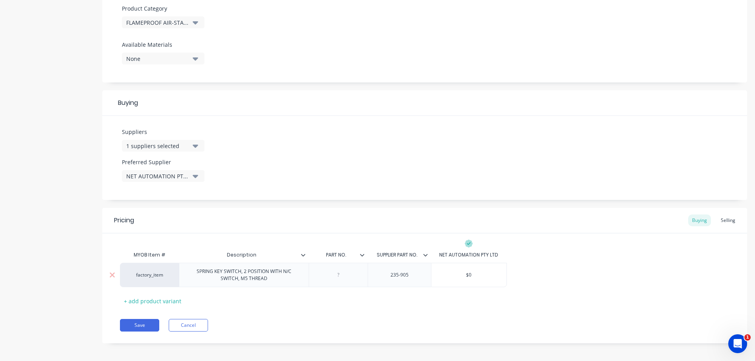
type input "$"
type textarea "x"
type input "$8"
type textarea "x"
type input "$81"
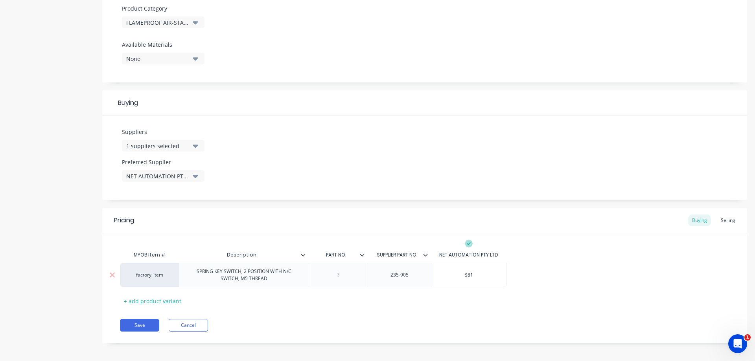
type textarea "x"
type input "$81."
type textarea "x"
type input "$81.0"
type textarea "x"
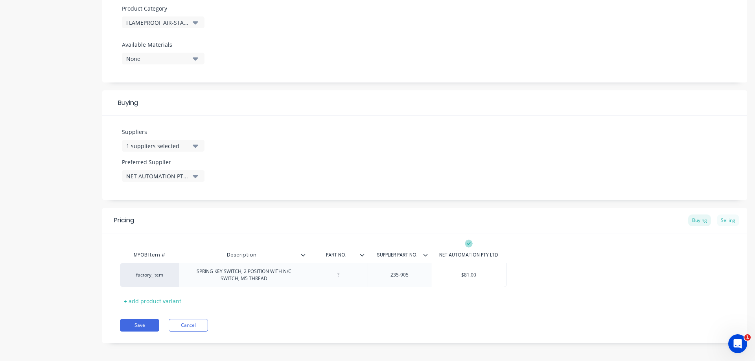
type input "$81.00"
click at [730, 215] on div "Selling" at bounding box center [728, 221] width 22 height 12
type input "0"
click at [450, 278] on input "0" at bounding box center [449, 277] width 39 height 7
type textarea "x"
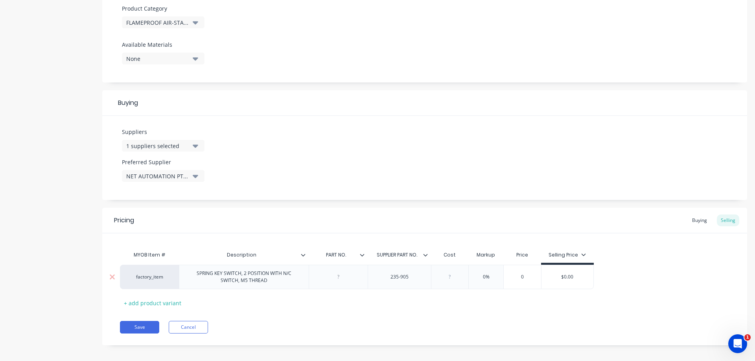
type input "8"
type textarea "x"
type input "81.00"
type input "0%"
type textarea "x"
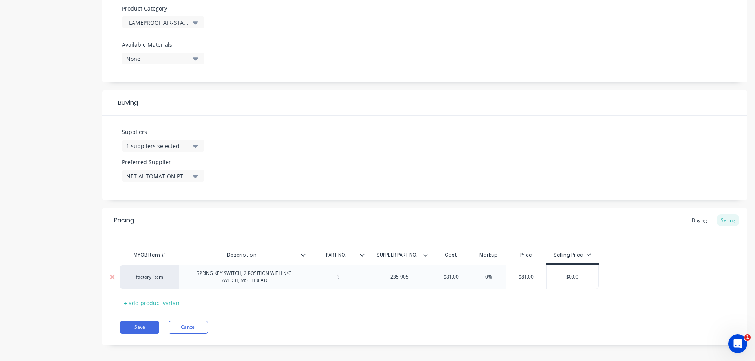
type input "0%5"
type textarea "x"
type input "0"
type textarea "x"
type input "5"
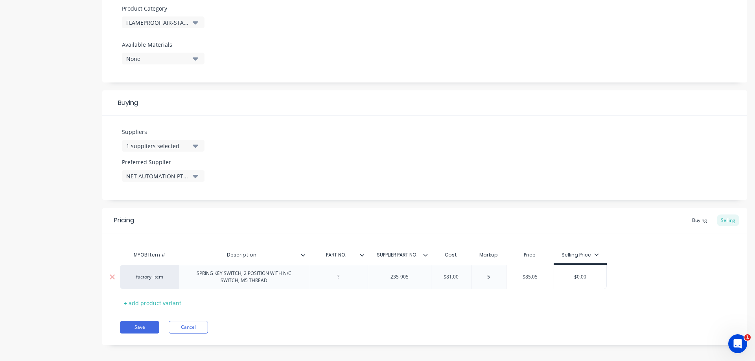
type textarea "x"
type input "50"
type input "$121.50"
type input "$0.00"
type textarea "x"
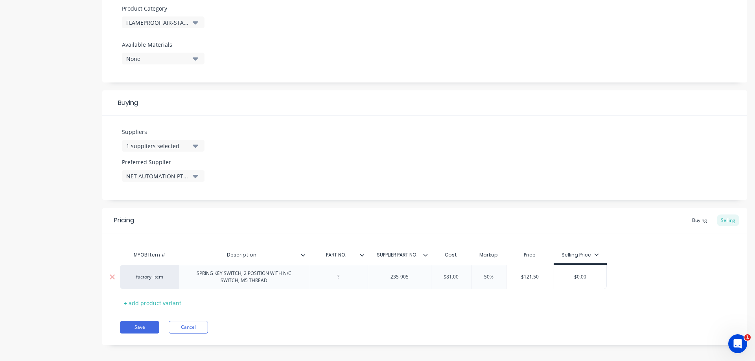
type input "$0.0"
type textarea "x"
type input "$0."
type textarea "x"
type input "$0"
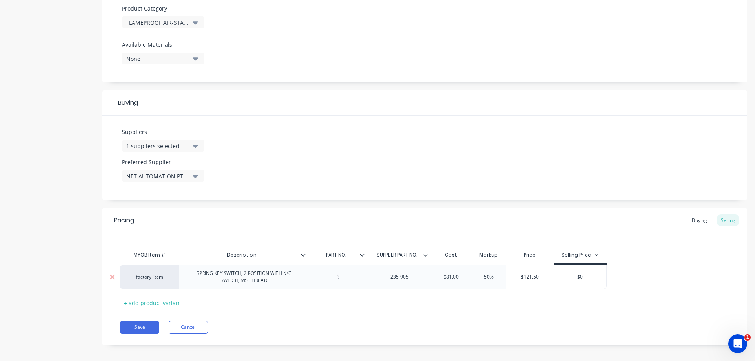
type textarea "x"
type input "$"
type textarea "x"
type input "$1"
type textarea "x"
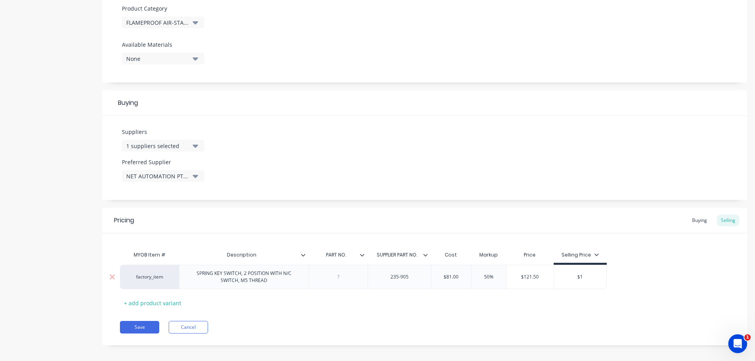
type input "$12"
type textarea "x"
type input "$125"
type textarea "x"
type input "$125."
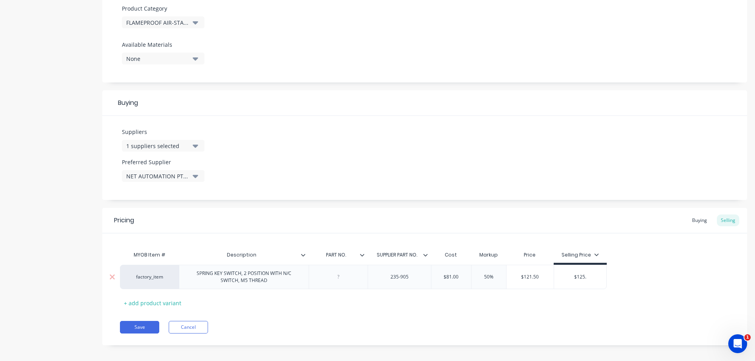
type textarea "x"
type input "$125.0"
type textarea "x"
type input "$125.00"
click at [148, 328] on button "Save" at bounding box center [139, 327] width 39 height 13
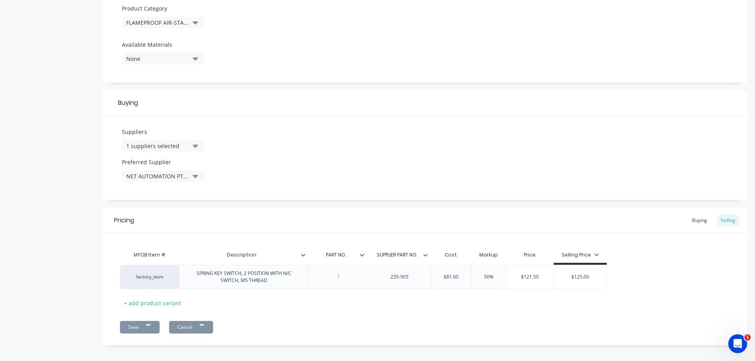
type textarea "x"
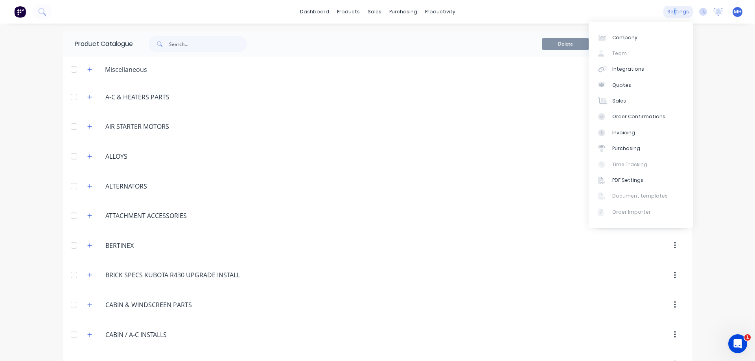
click at [676, 13] on div "settings" at bounding box center [677, 12] width 29 height 12
click at [632, 68] on div "Integrations" at bounding box center [628, 69] width 32 height 7
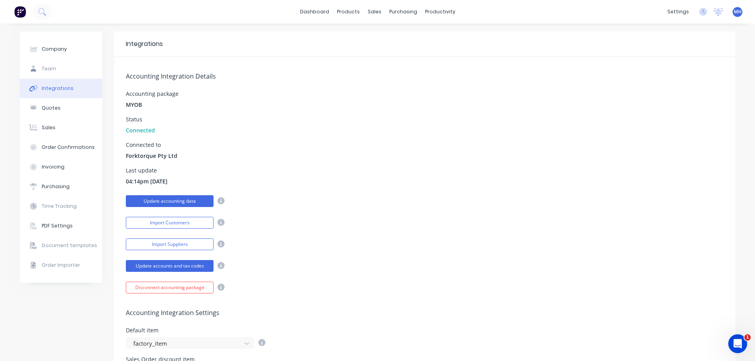
click at [183, 202] on button "Update accounting data" at bounding box center [170, 201] width 88 height 12
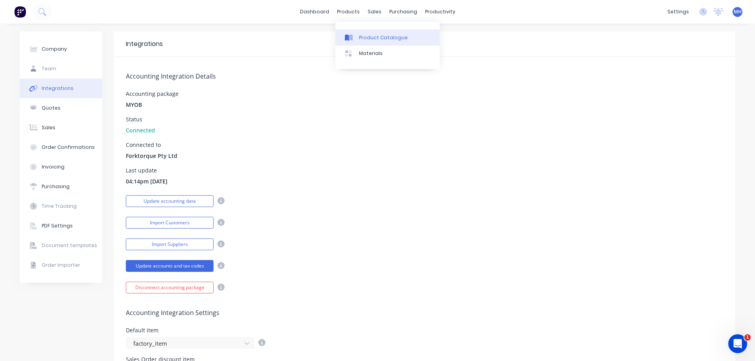
click at [365, 38] on div "Product Catalogue" at bounding box center [383, 37] width 49 height 7
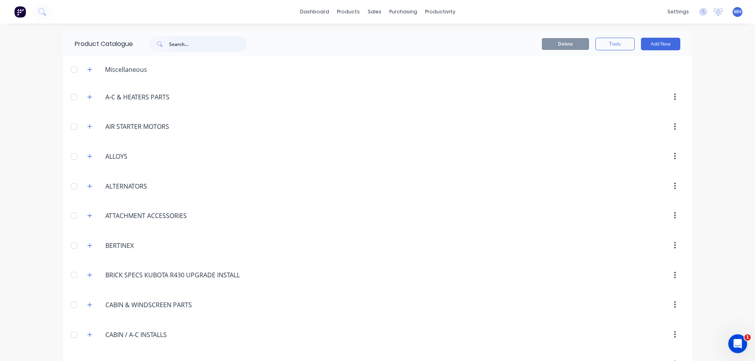
click at [178, 43] on input "text" at bounding box center [208, 44] width 78 height 16
type input "KEY SWITCH"
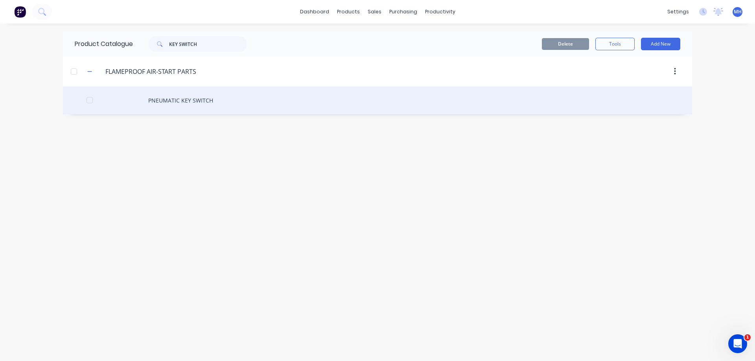
click at [197, 100] on div "PNEUMATIC KEY SWITCH" at bounding box center [377, 100] width 629 height 28
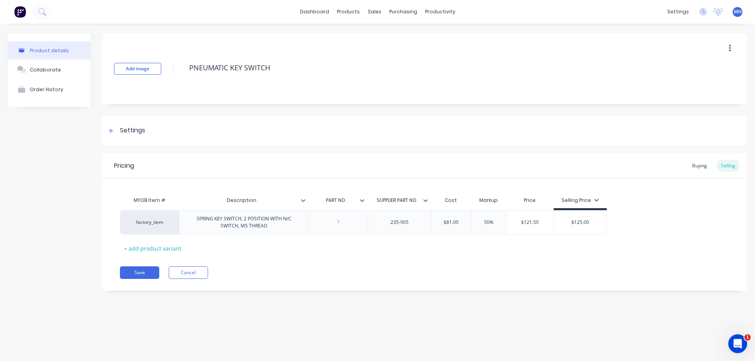
type textarea "x"
click at [146, 225] on div "factory_item" at bounding box center [149, 222] width 43 height 7
click at [262, 270] on div "Save Cancel" at bounding box center [433, 273] width 627 height 13
click at [164, 224] on div "factory_item" at bounding box center [149, 222] width 43 height 7
click at [175, 228] on div "factory_item 50959 50959" at bounding box center [149, 222] width 59 height 24
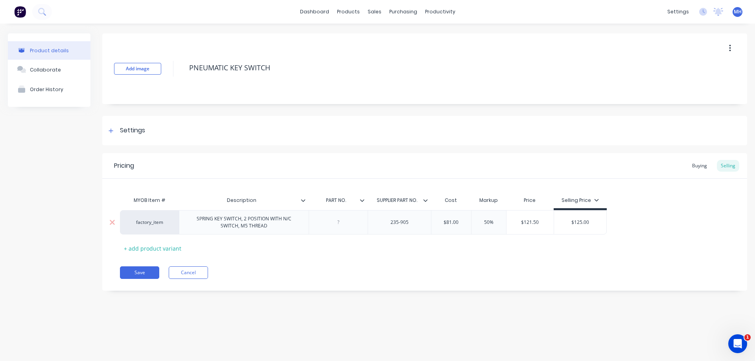
click at [165, 222] on div "factory_item" at bounding box center [149, 222] width 43 height 7
type input "50959"
click at [145, 237] on button "50959" at bounding box center [153, 234] width 50 height 12
type textarea "x"
click at [342, 224] on div at bounding box center [338, 222] width 39 height 10
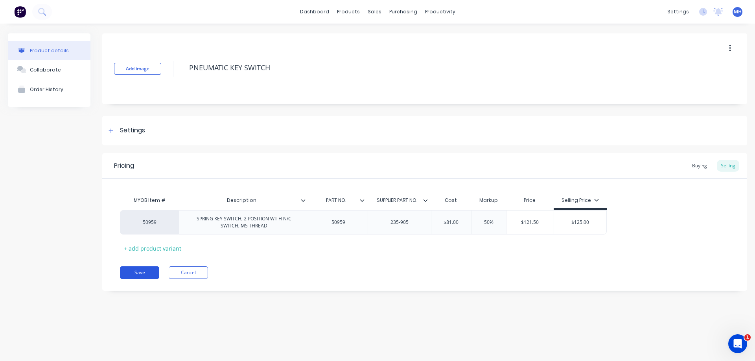
click at [146, 272] on button "Save" at bounding box center [139, 273] width 39 height 13
type textarea "x"
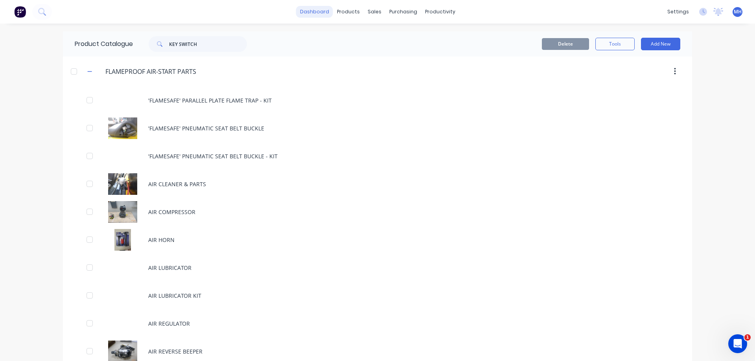
click at [319, 13] on link "dashboard" at bounding box center [314, 12] width 37 height 12
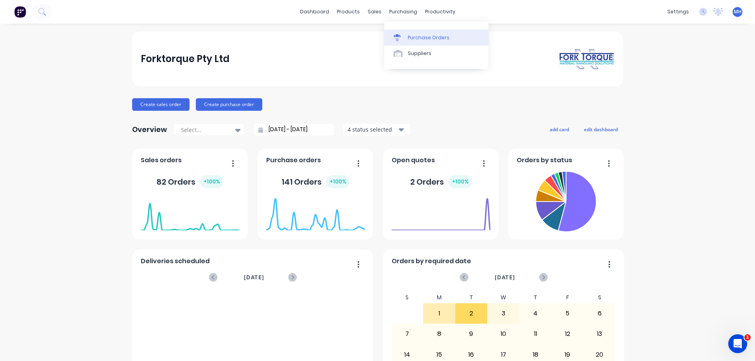
click at [423, 44] on link "Purchase Orders" at bounding box center [436, 37] width 104 height 16
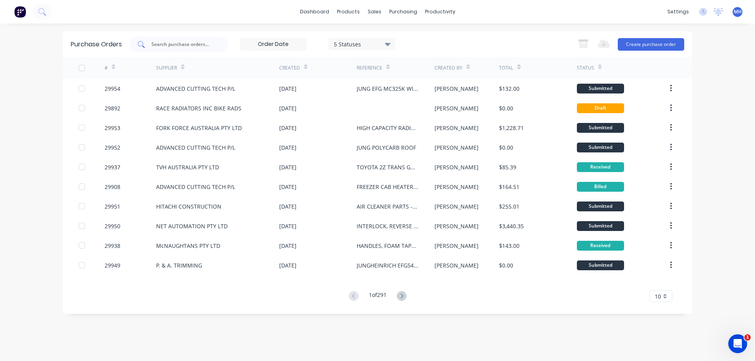
click at [207, 44] on input "text" at bounding box center [183, 44] width 65 height 8
click at [411, 54] on div "Suppliers" at bounding box center [420, 53] width 24 height 7
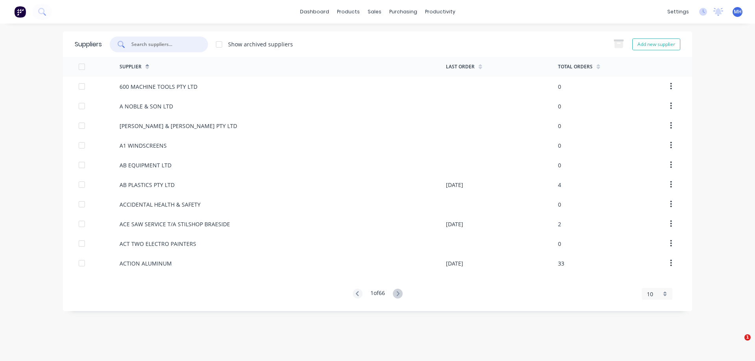
click at [158, 42] on input "text" at bounding box center [162, 44] width 65 height 8
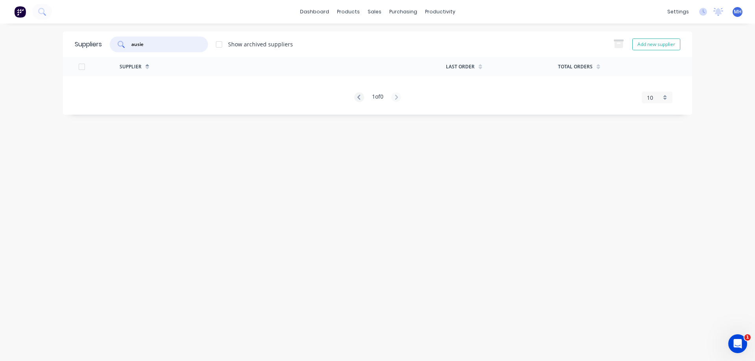
click at [140, 45] on input "ausie" at bounding box center [162, 44] width 65 height 8
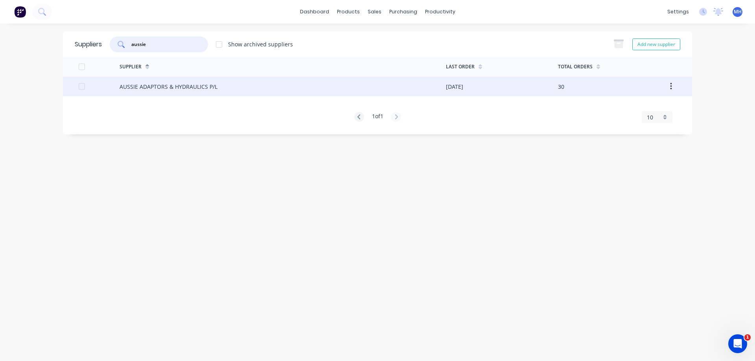
type input "aussie"
click at [226, 93] on div "AUSSIE ADAPTORS & HYDRAULICS P/L" at bounding box center [282, 87] width 326 height 20
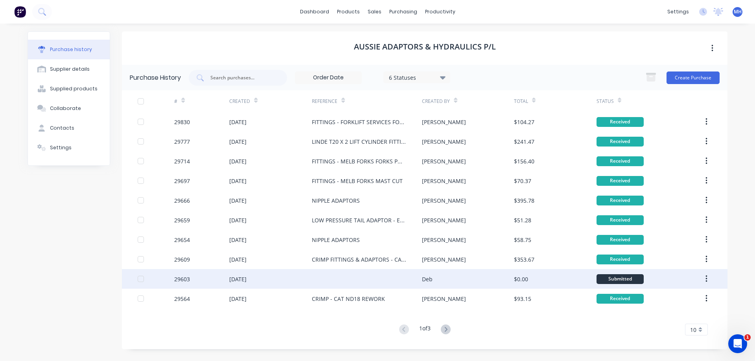
click at [472, 275] on div "Deb" at bounding box center [468, 279] width 92 height 20
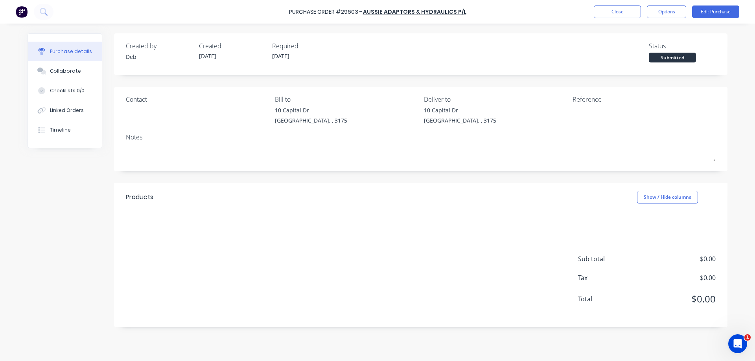
click at [616, 2] on div "Purchase Order #29603 - AUSSIE ADAPTORS & HYDRAULICS P/L Close Options Edit Pur…" at bounding box center [377, 12] width 755 height 24
click at [616, 7] on button "Close" at bounding box center [617, 12] width 47 height 13
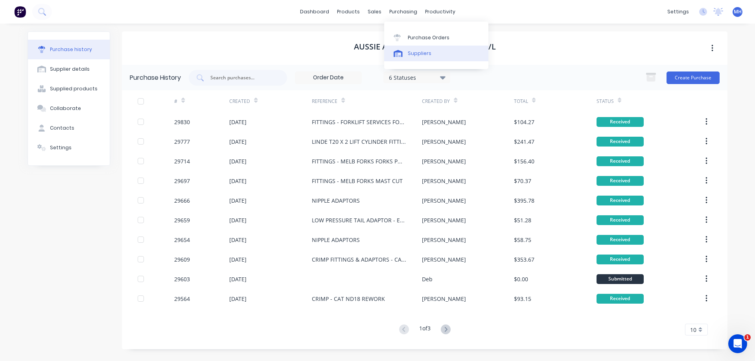
click at [421, 49] on link "Suppliers" at bounding box center [436, 54] width 104 height 16
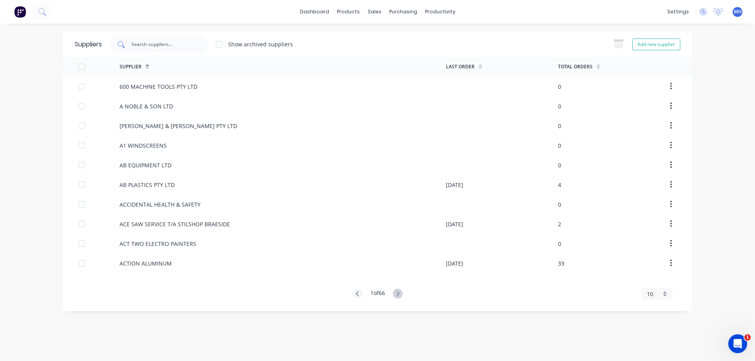
click at [143, 49] on div at bounding box center [159, 45] width 98 height 16
type input "l & h dand"
click at [395, 292] on icon at bounding box center [398, 294] width 10 height 10
click at [397, 292] on icon at bounding box center [398, 294] width 10 height 10
click at [394, 293] on div "3 of 12" at bounding box center [378, 294] width 50 height 11
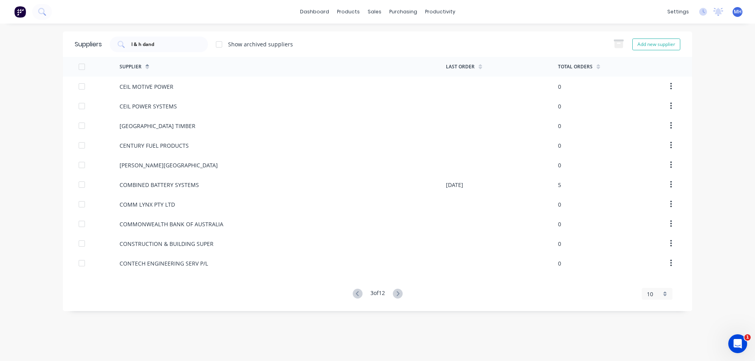
click at [394, 293] on div "3 of 12" at bounding box center [378, 294] width 50 height 11
click at [393, 293] on div "3 of 12" at bounding box center [378, 294] width 50 height 11
click at [397, 295] on icon at bounding box center [398, 294] width 10 height 10
click at [398, 294] on icon at bounding box center [398, 294] width 10 height 10
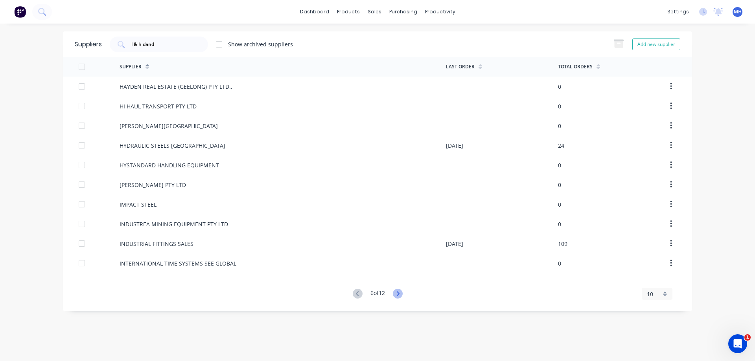
click at [397, 294] on icon at bounding box center [398, 294] width 10 height 10
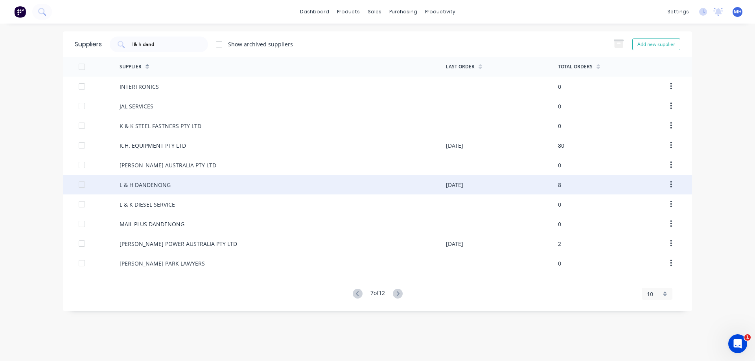
click at [283, 183] on div "L & H DANDENONG" at bounding box center [282, 185] width 326 height 20
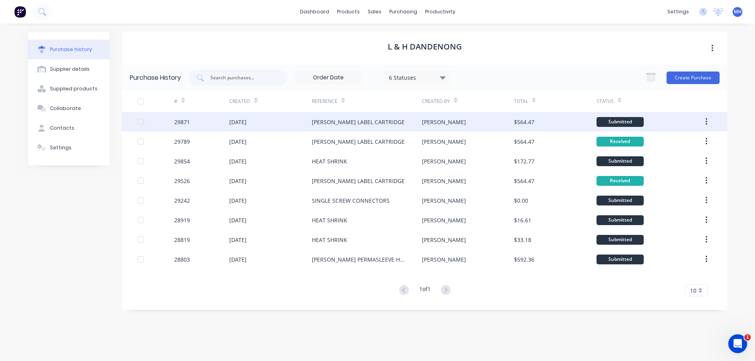
click at [355, 121] on div "BRADY LABEL CARTRIDGE" at bounding box center [358, 122] width 93 height 8
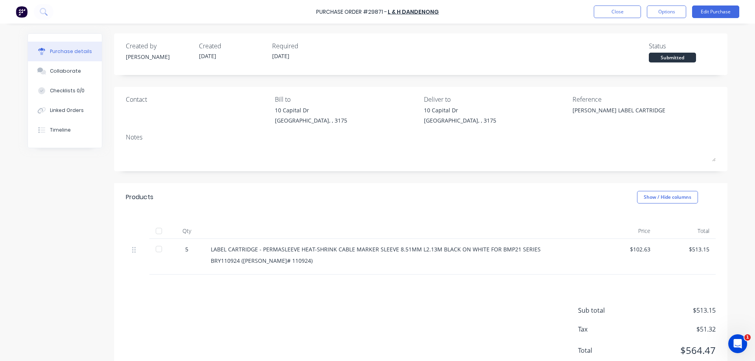
click at [676, 54] on div "Submitted" at bounding box center [672, 58] width 47 height 10
click at [674, 62] on div "Submitted" at bounding box center [672, 58] width 47 height 10
click at [673, 57] on div "Submitted" at bounding box center [672, 58] width 47 height 10
click at [158, 244] on div at bounding box center [159, 249] width 16 height 16
click at [656, 9] on button "Options" at bounding box center [666, 12] width 39 height 13
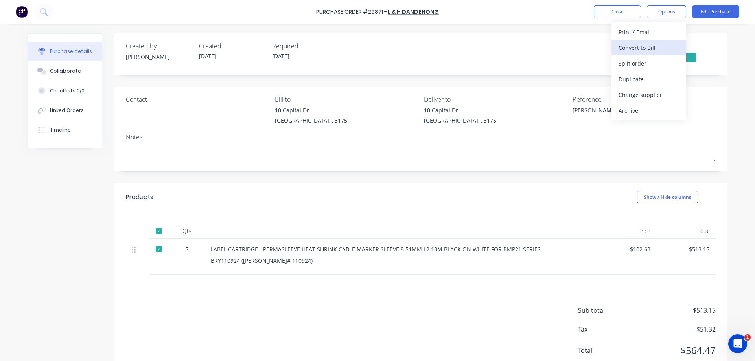
click at [655, 48] on div "Convert to Bill" at bounding box center [648, 47] width 61 height 11
type textarea "x"
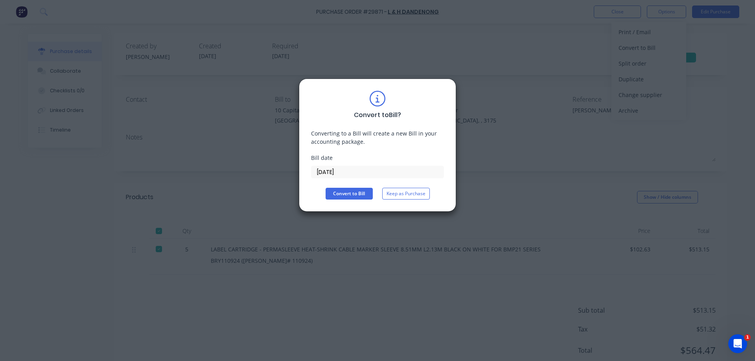
click at [366, 170] on input "03/09/25" at bounding box center [377, 172] width 132 height 12
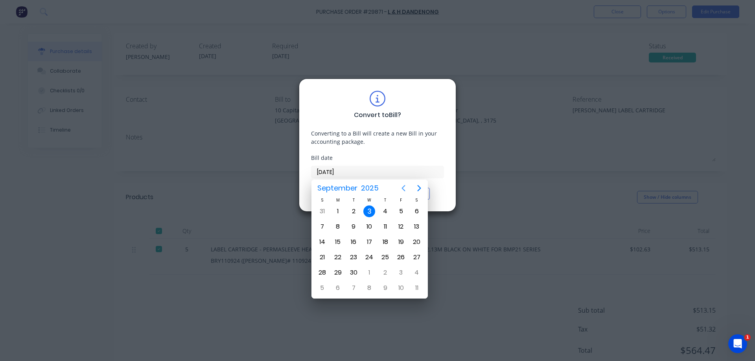
click at [401, 191] on icon "Previous page" at bounding box center [403, 188] width 9 height 9
click at [370, 254] on div "20" at bounding box center [369, 258] width 12 height 12
type input "20/08/25"
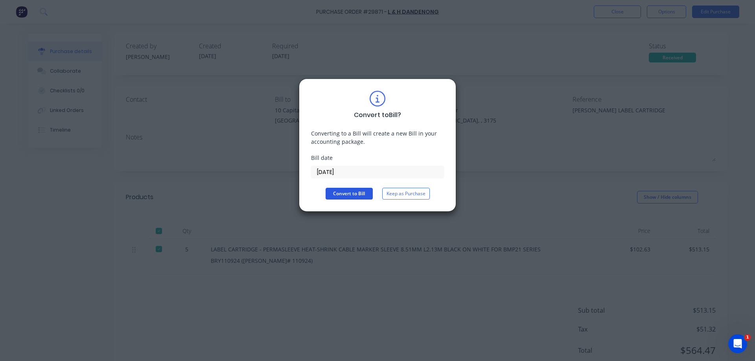
click at [359, 197] on button "Convert to Bill" at bounding box center [348, 194] width 47 height 12
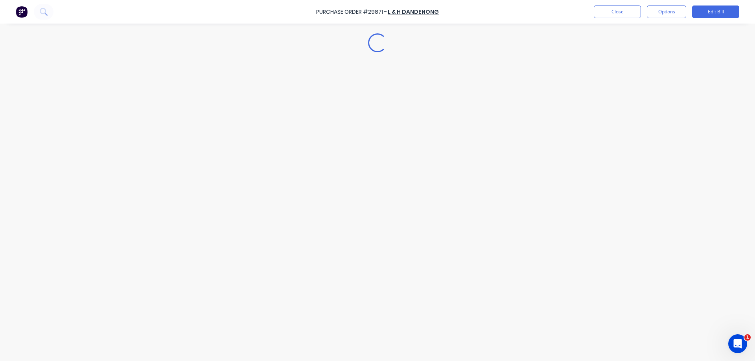
type textarea "x"
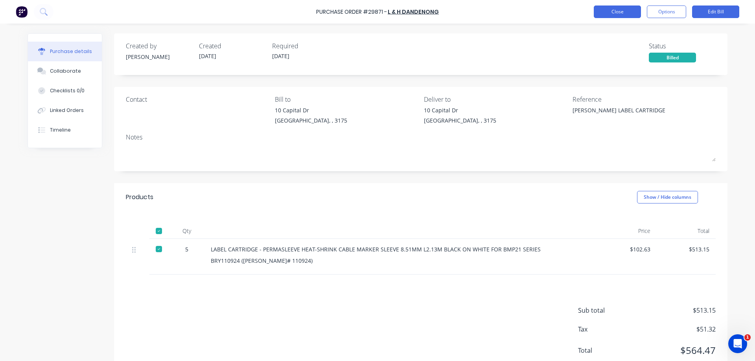
click at [604, 11] on button "Close" at bounding box center [617, 12] width 47 height 13
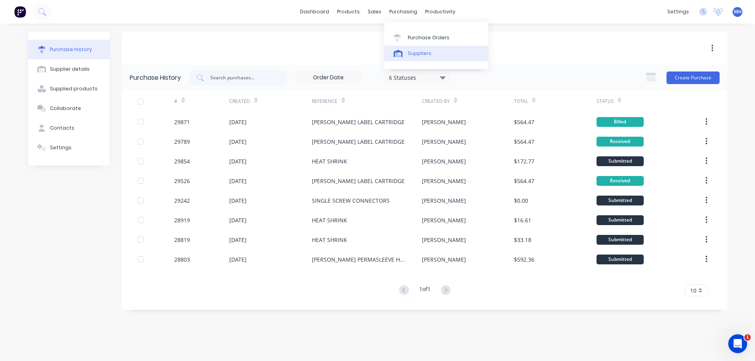
click at [427, 57] on div "Suppliers" at bounding box center [420, 53] width 24 height 7
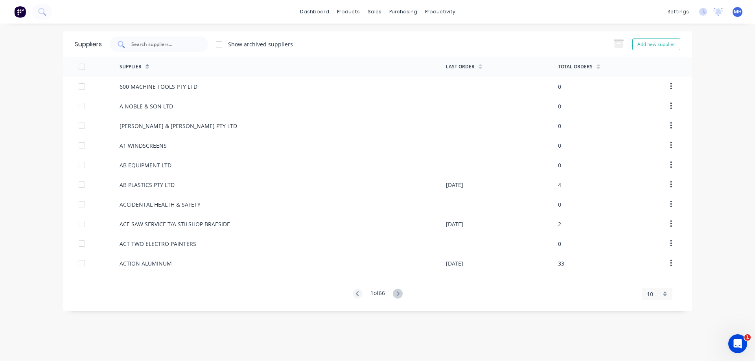
click at [147, 43] on input "text" at bounding box center [162, 44] width 65 height 8
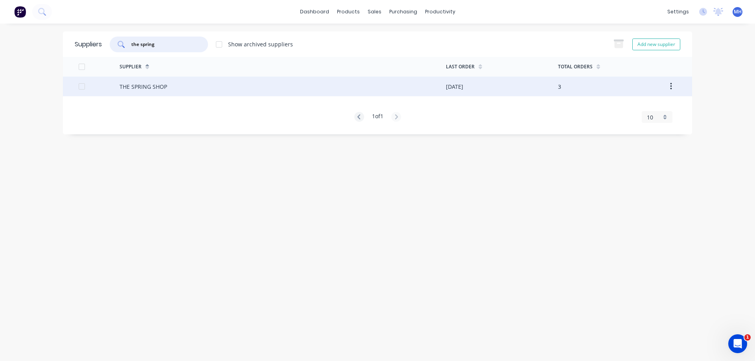
type input "the spring"
click at [144, 87] on div "THE SPRING SHOP" at bounding box center [143, 87] width 48 height 8
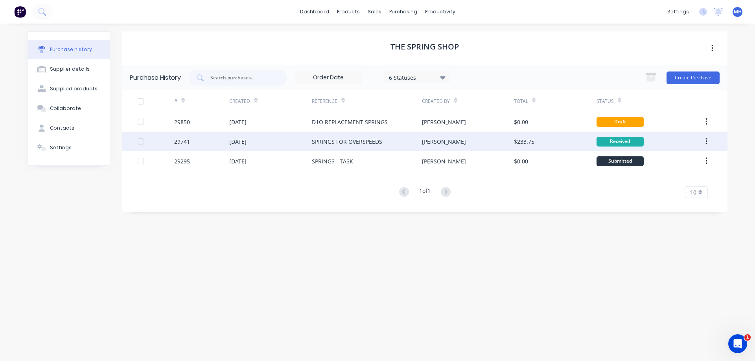
click at [251, 146] on div "[DATE]" at bounding box center [270, 142] width 83 height 20
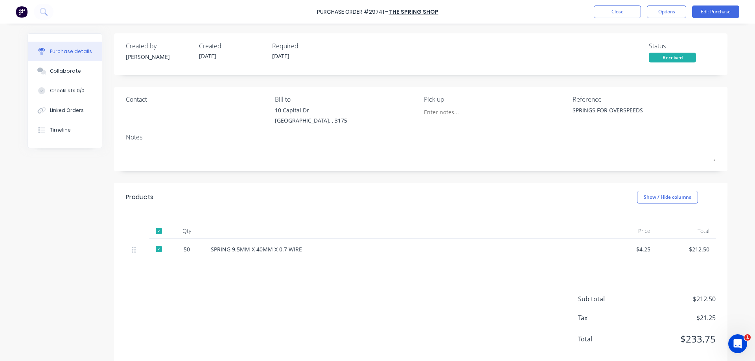
scroll to position [13, 0]
